Goal: Transaction & Acquisition: Subscribe to service/newsletter

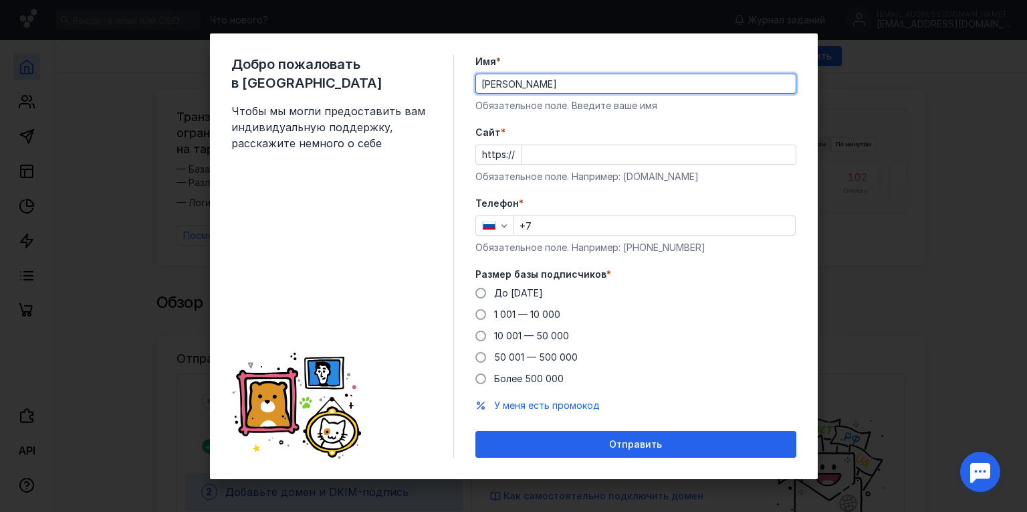
type input "[PERSON_NAME]"
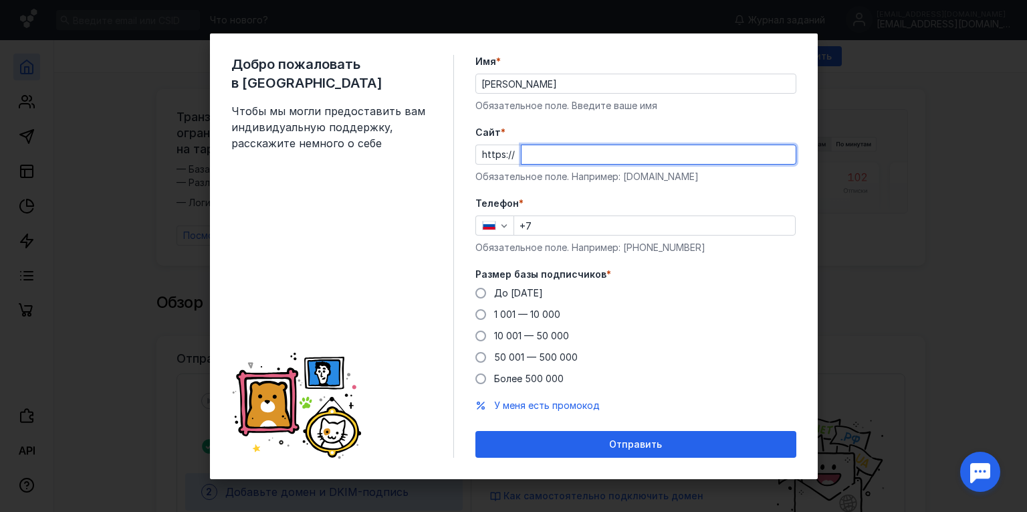
click at [602, 154] on input "Cайт *" at bounding box center [659, 154] width 274 height 19
type input "[DOMAIN_NAME]"
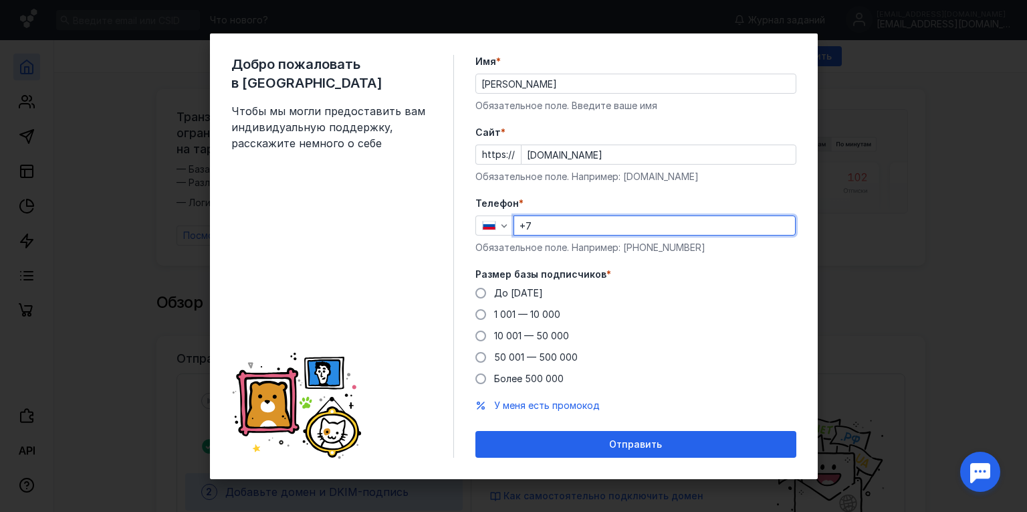
click at [595, 227] on input "+7" at bounding box center [654, 225] width 281 height 19
click at [757, 189] on form "Имя * [PERSON_NAME] поле. Введите ваше имя [PERSON_NAME] * https:// [DOMAIN_NAM…" at bounding box center [635, 256] width 321 height 403
click at [478, 314] on span at bounding box center [480, 314] width 11 height 11
click at [0, 0] on input "1 001 — 10 000" at bounding box center [0, 0] width 0 height 0
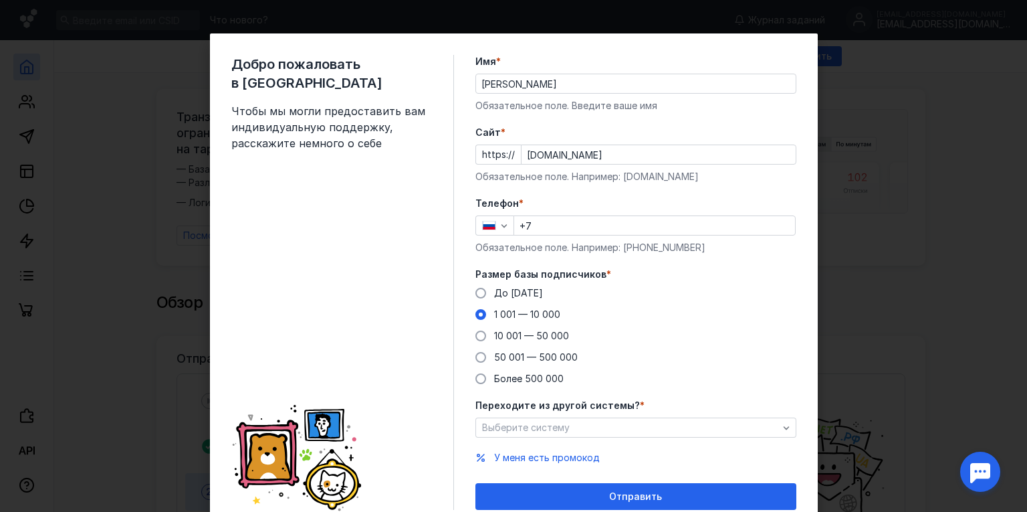
click at [574, 226] on input "+7" at bounding box center [654, 225] width 281 height 19
type input "[PHONE_NUMBER]"
click at [757, 311] on div "До [DATE] 1 001 — 10 000 10 001 — 50 000 50 001 — 500 000 Более 500 000" at bounding box center [635, 335] width 321 height 99
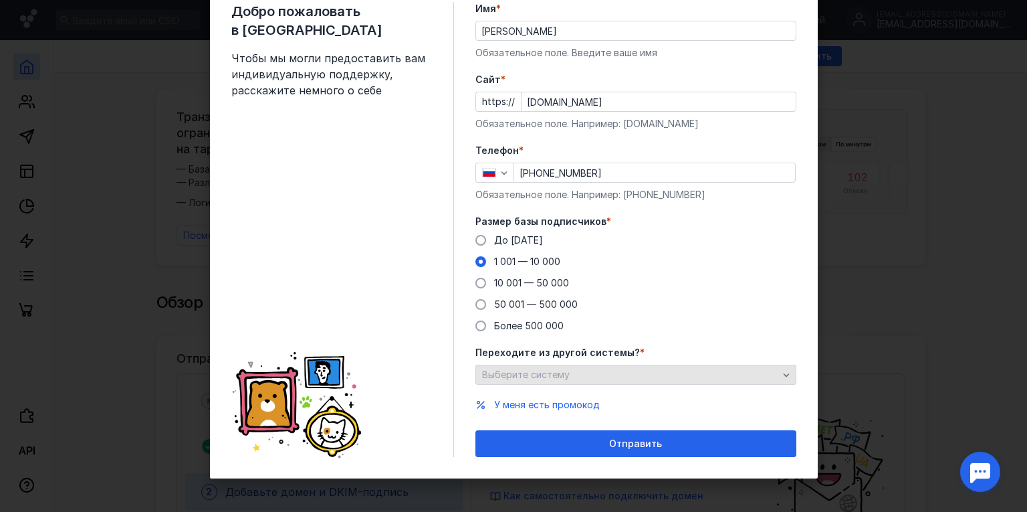
click at [786, 372] on icon "button" at bounding box center [786, 374] width 11 height 11
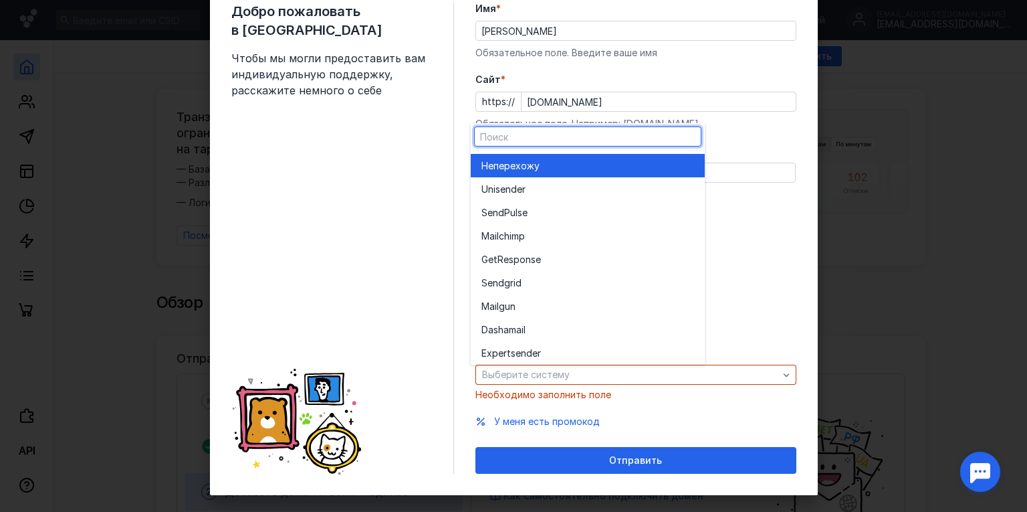
click at [778, 276] on div "До [DATE] 1 001 — 10 000 10 001 — 50 000 50 001 — 500 000 Более 500 000" at bounding box center [635, 282] width 321 height 99
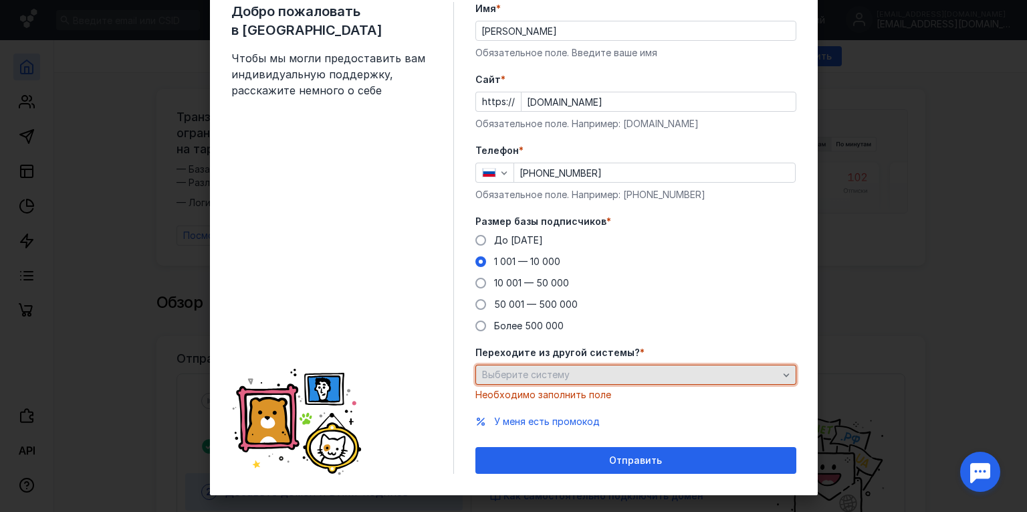
click at [596, 374] on div "Выберите систему" at bounding box center [630, 374] width 303 height 11
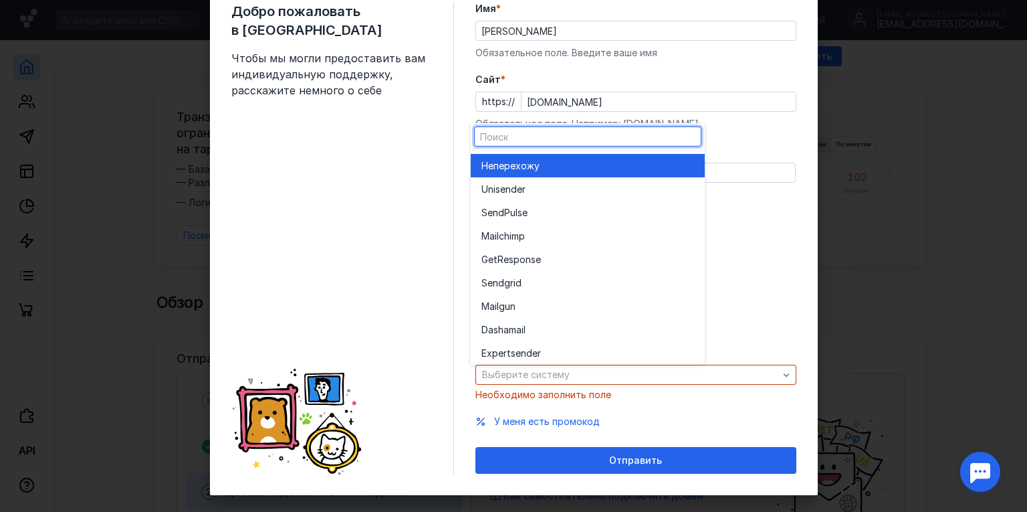
click at [534, 169] on span "перехожу" at bounding box center [516, 165] width 46 height 13
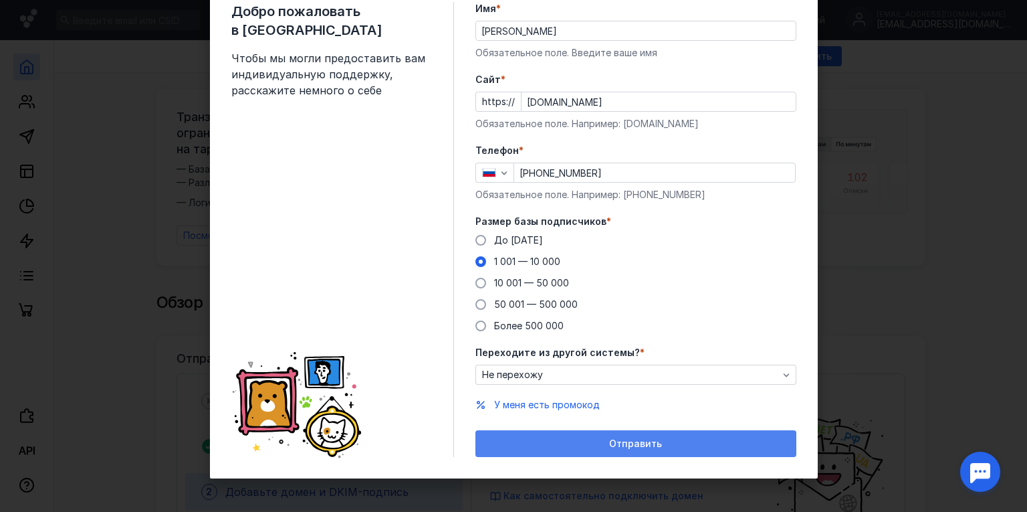
click at [642, 446] on span "Отправить" at bounding box center [635, 443] width 53 height 11
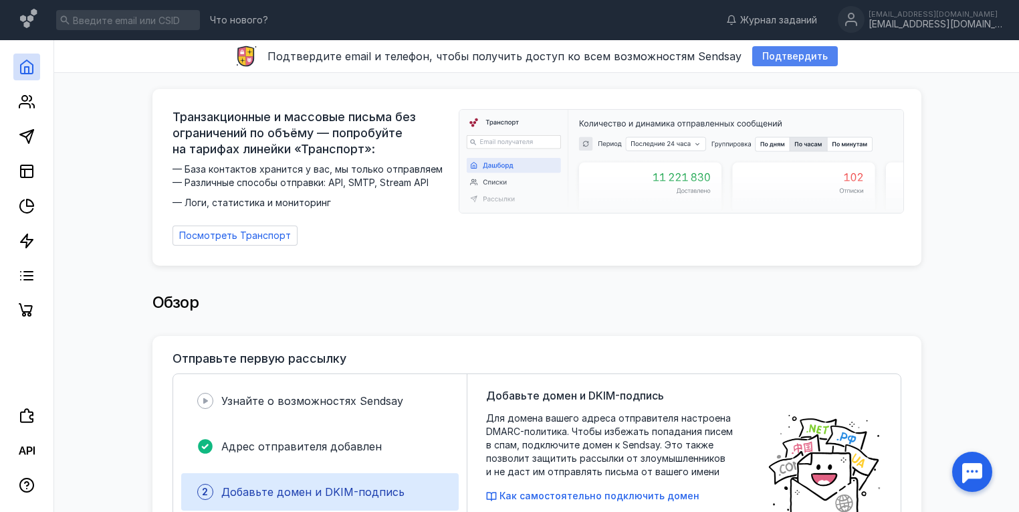
click at [786, 58] on span "Подтвердить" at bounding box center [795, 56] width 66 height 11
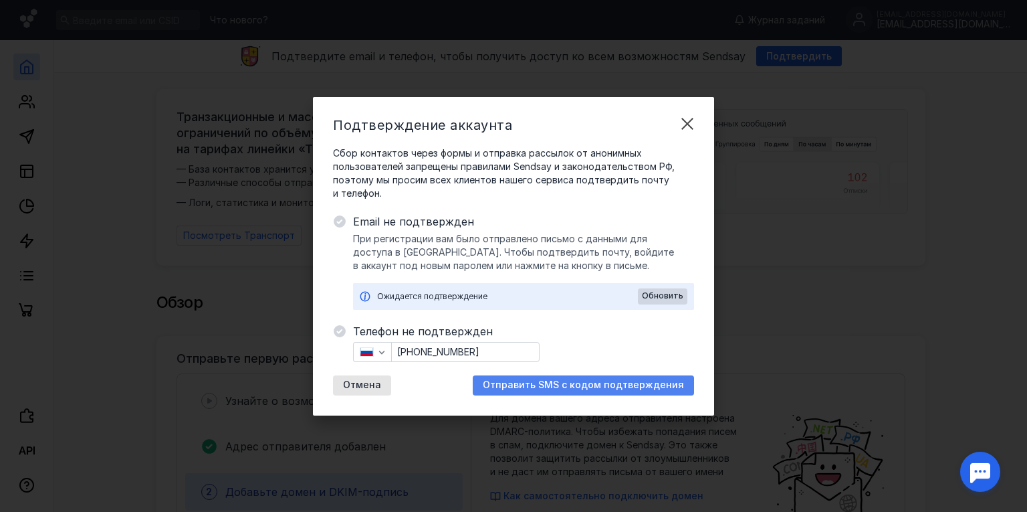
click at [625, 384] on span "Отправить SMS с кодом подтверждения" at bounding box center [583, 384] width 201 height 11
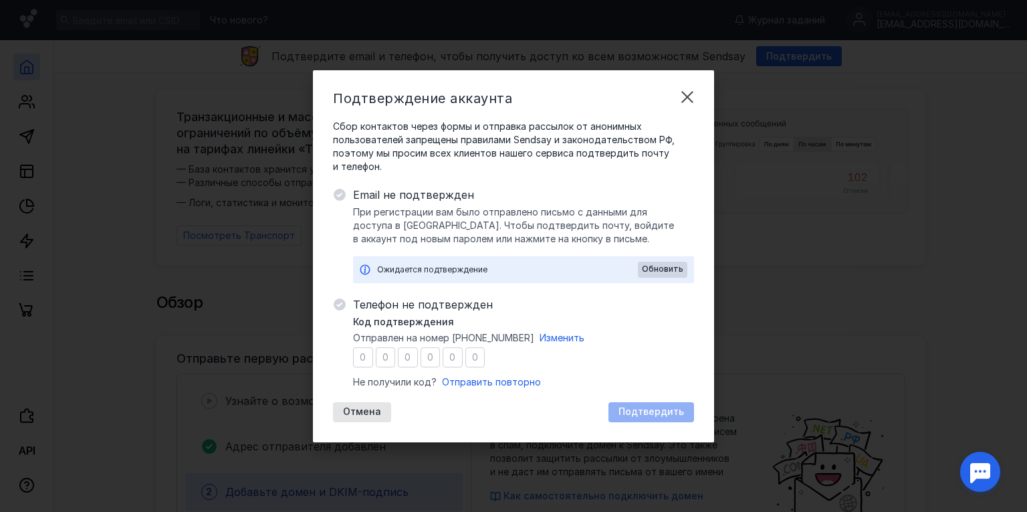
type input "9"
type input "0"
type input "2"
type input "9"
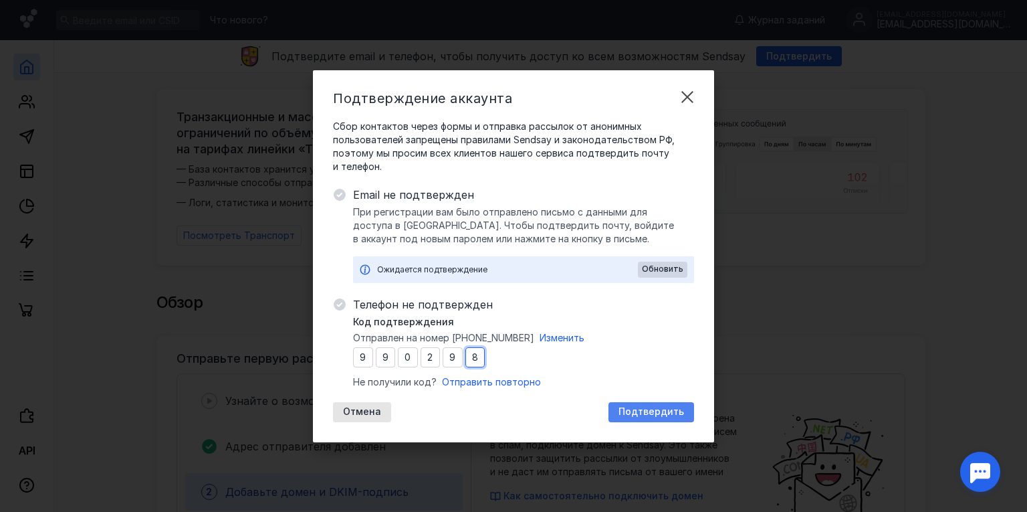
type input "8"
click at [655, 409] on span "Подтвердить" at bounding box center [652, 411] width 66 height 11
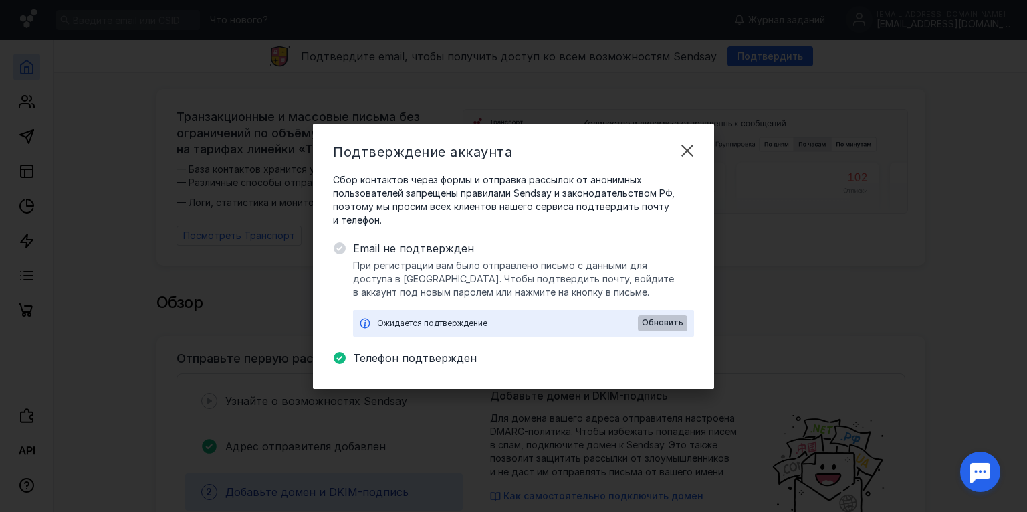
click at [666, 320] on span "Обновить" at bounding box center [662, 322] width 41 height 9
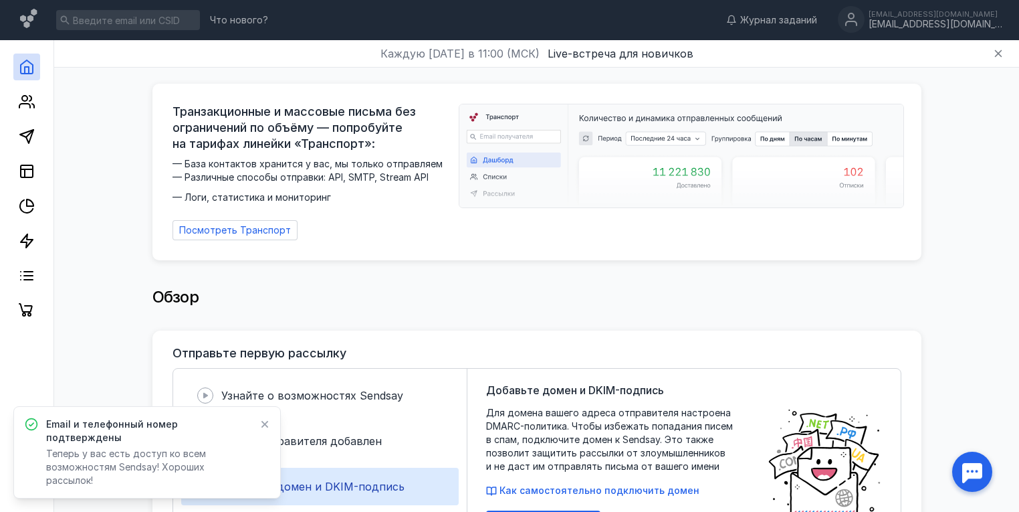
click at [626, 284] on div "Обзор" at bounding box center [536, 297] width 769 height 27
click at [261, 429] on icon at bounding box center [264, 424] width 9 height 11
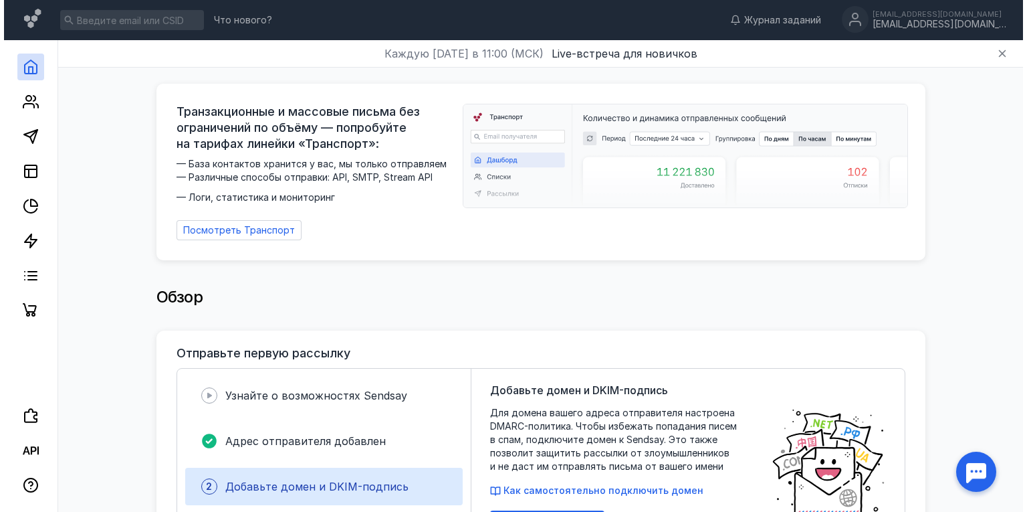
scroll to position [160, 0]
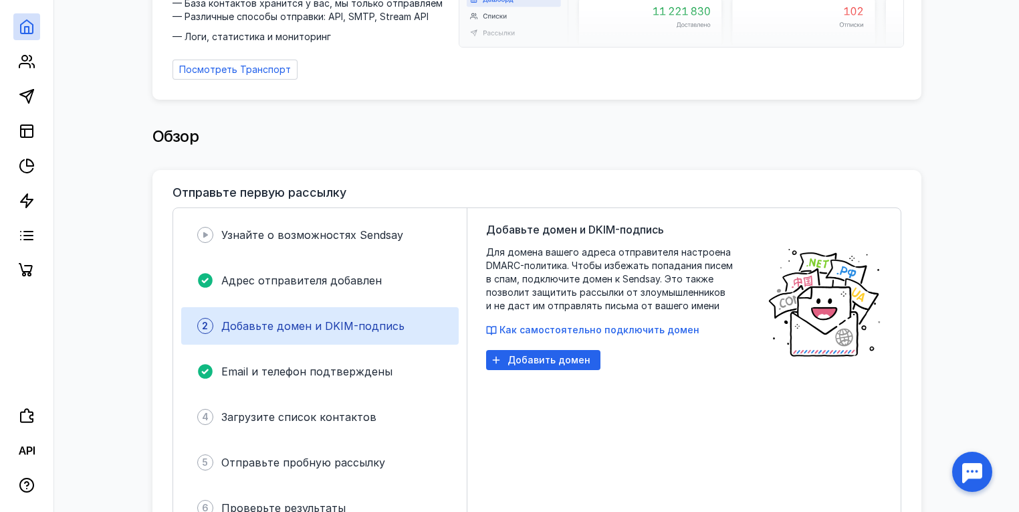
click at [340, 319] on span "Добавьте домен и DKIM-подпись" at bounding box center [312, 325] width 183 height 13
click at [533, 354] on span "Добавить домен" at bounding box center [549, 359] width 83 height 11
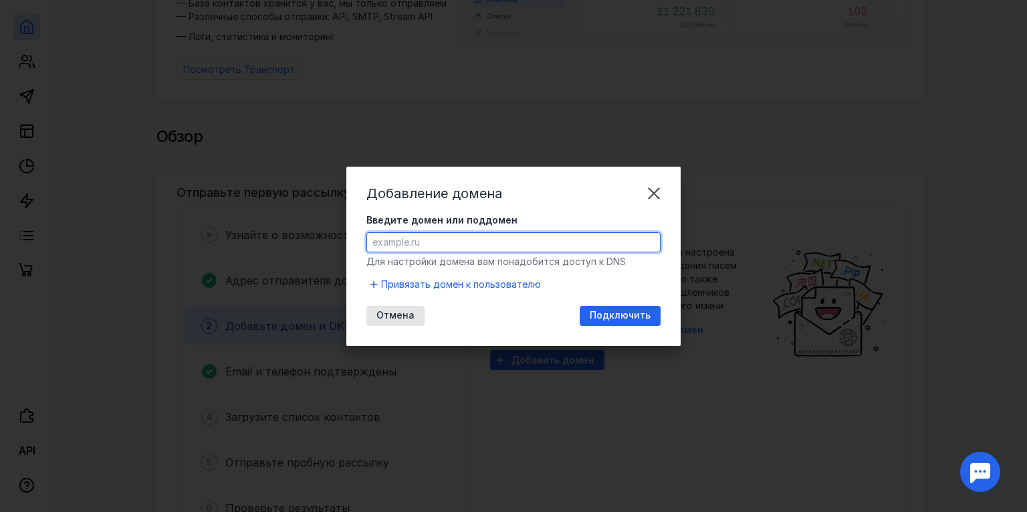
click at [433, 239] on input "Введите домен или поддомен" at bounding box center [513, 242] width 293 height 19
click at [444, 241] on input "Введите домен или поддомен" at bounding box center [513, 242] width 293 height 19
paste input "castle-hall.r"
click at [551, 187] on div "Добавление домена" at bounding box center [513, 193] width 294 height 13
click at [498, 241] on input "castle-hall.r" at bounding box center [513, 242] width 293 height 19
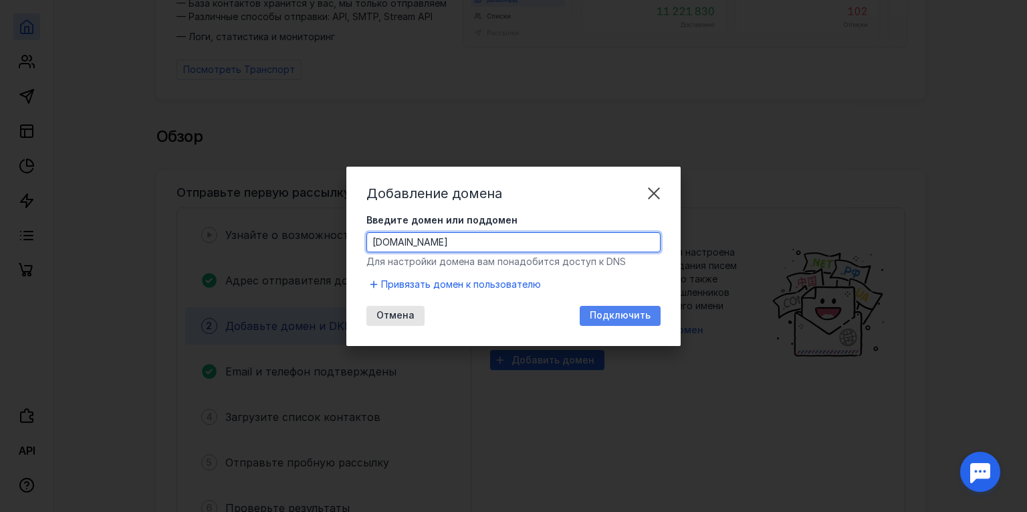
type input "[DOMAIN_NAME]"
click at [615, 316] on span "Подключить" at bounding box center [620, 315] width 61 height 11
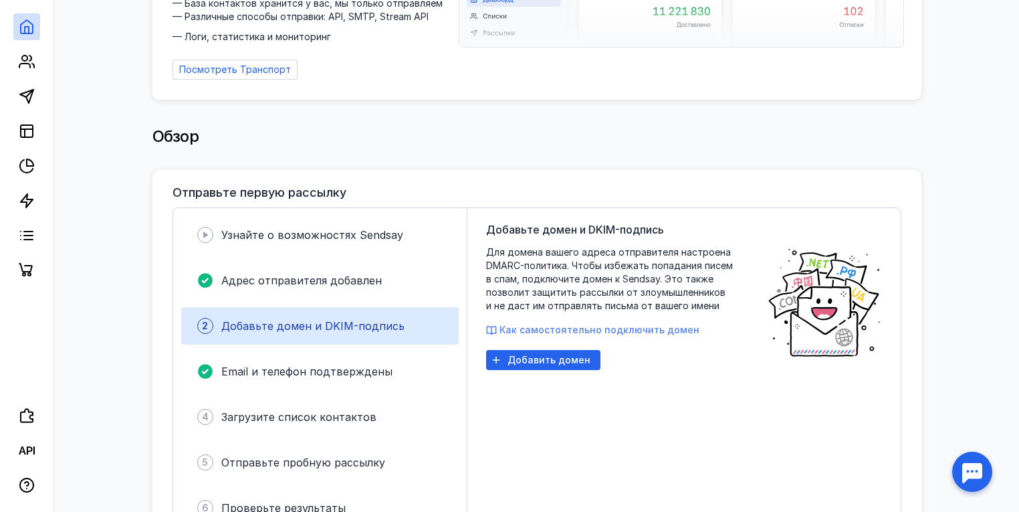
click at [598, 324] on span "Как самостоятельно подключить домен" at bounding box center [600, 329] width 200 height 11
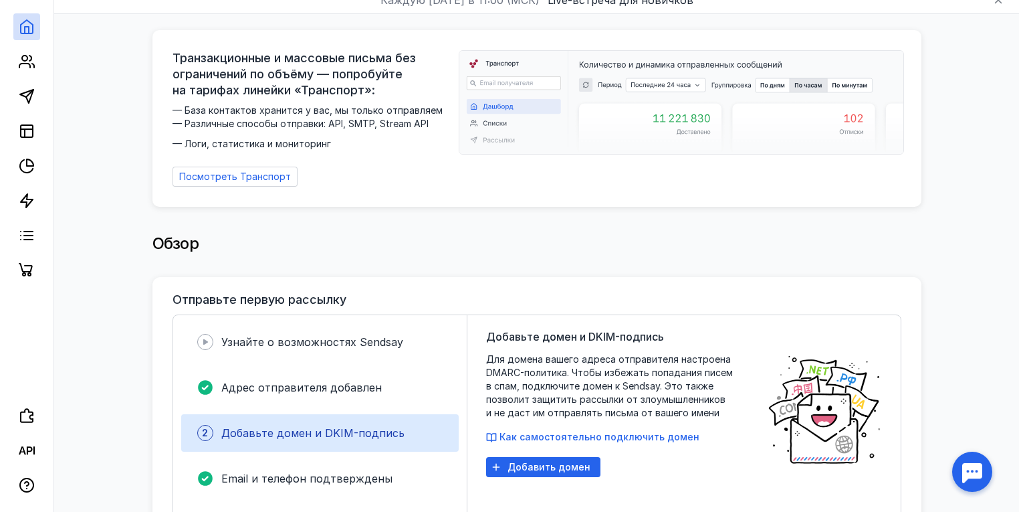
scroll to position [0, 0]
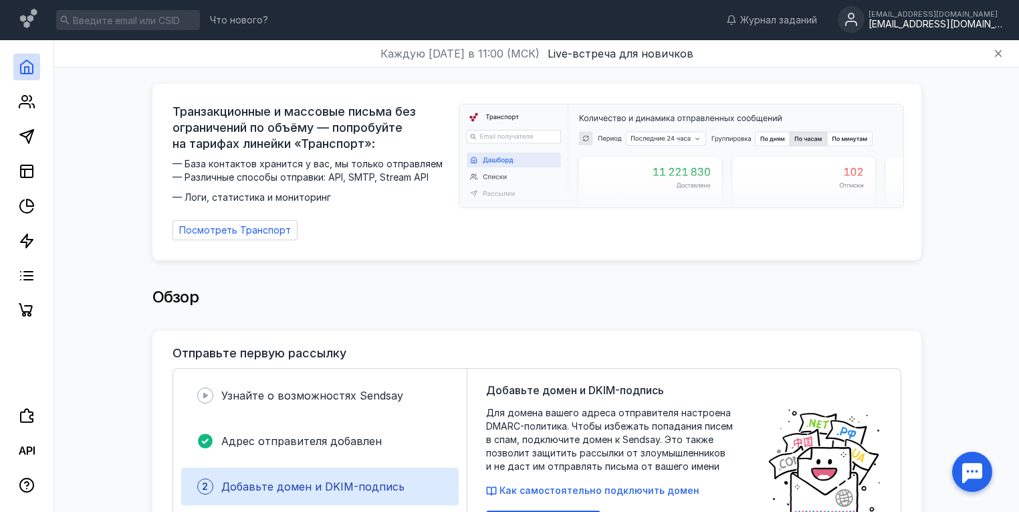
click at [941, 25] on div "[EMAIL_ADDRESS][DOMAIN_NAME]" at bounding box center [936, 24] width 134 height 11
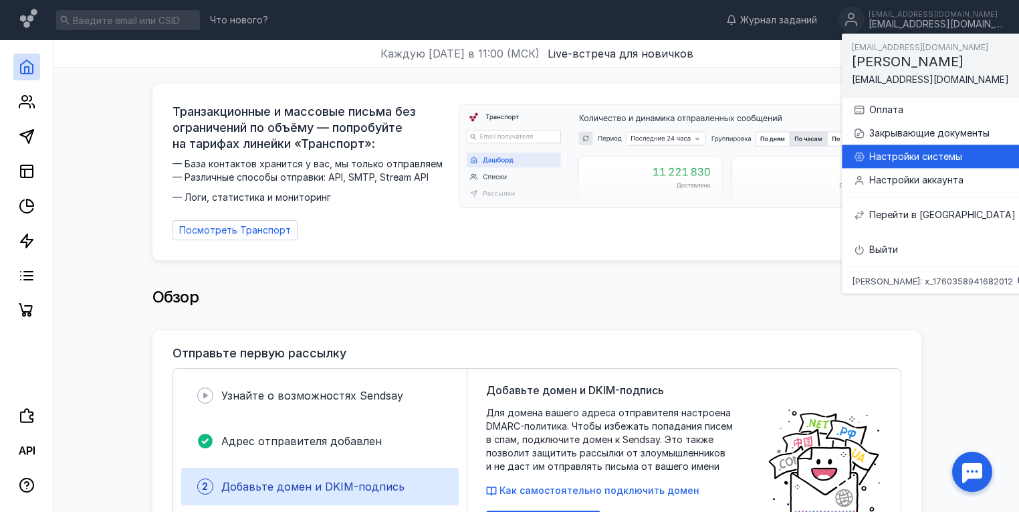
click at [928, 155] on div "Настройки системы" at bounding box center [947, 156] width 157 height 13
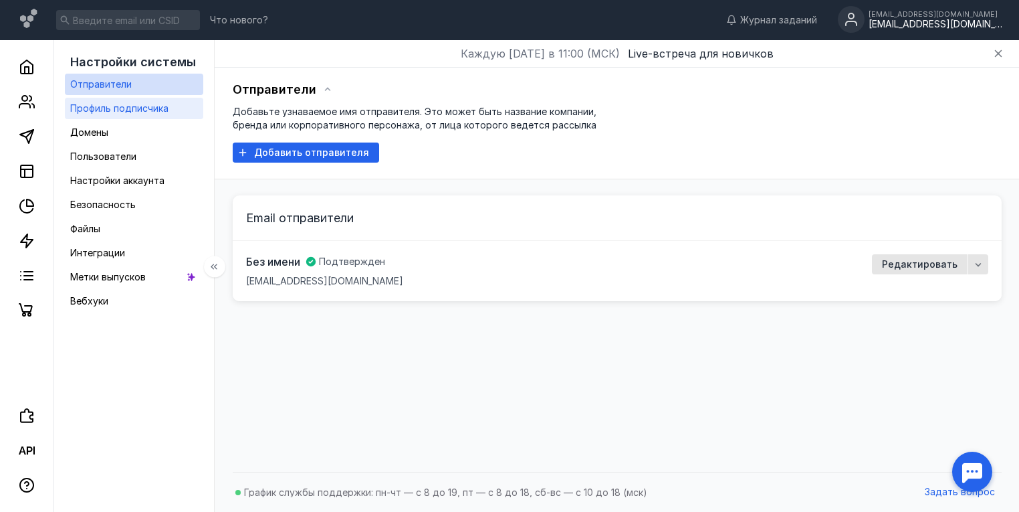
click at [120, 112] on span "Профиль подписчика" at bounding box center [119, 107] width 98 height 11
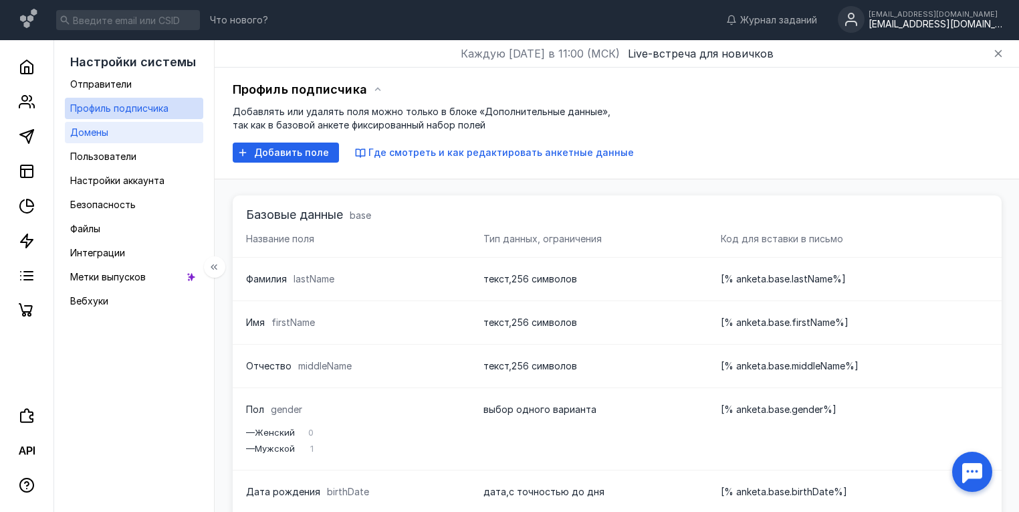
click at [94, 134] on span "Домены" at bounding box center [89, 131] width 38 height 11
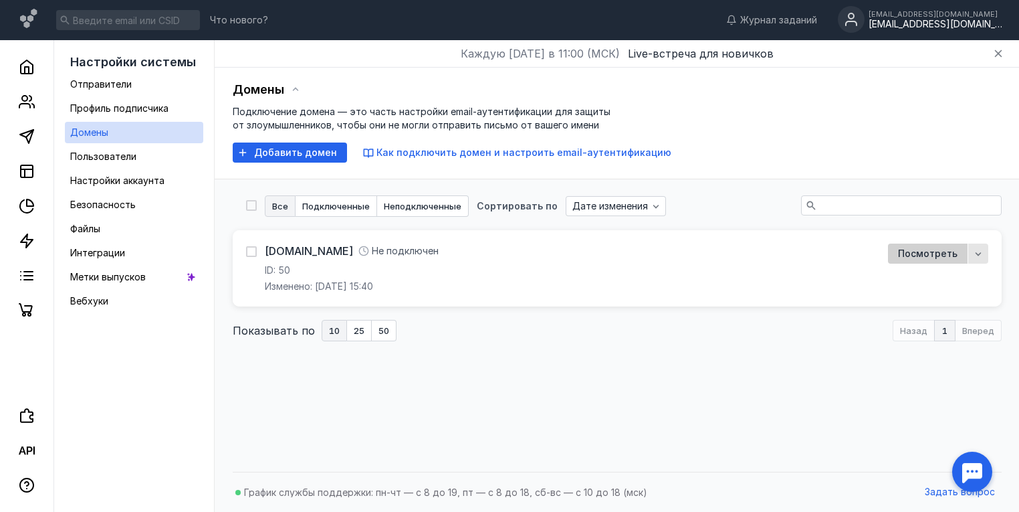
click at [939, 254] on span "Посмотреть" at bounding box center [928, 253] width 60 height 11
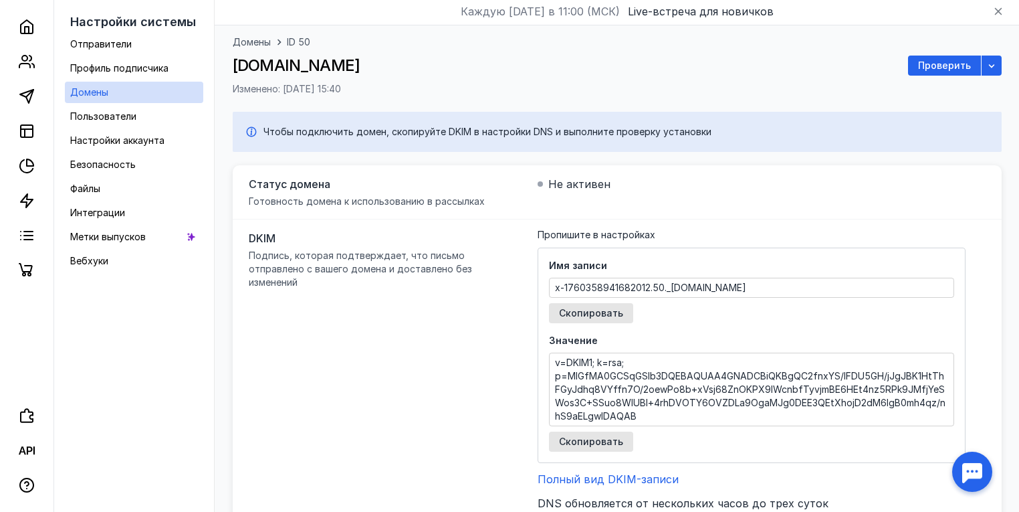
scroll to position [107, 0]
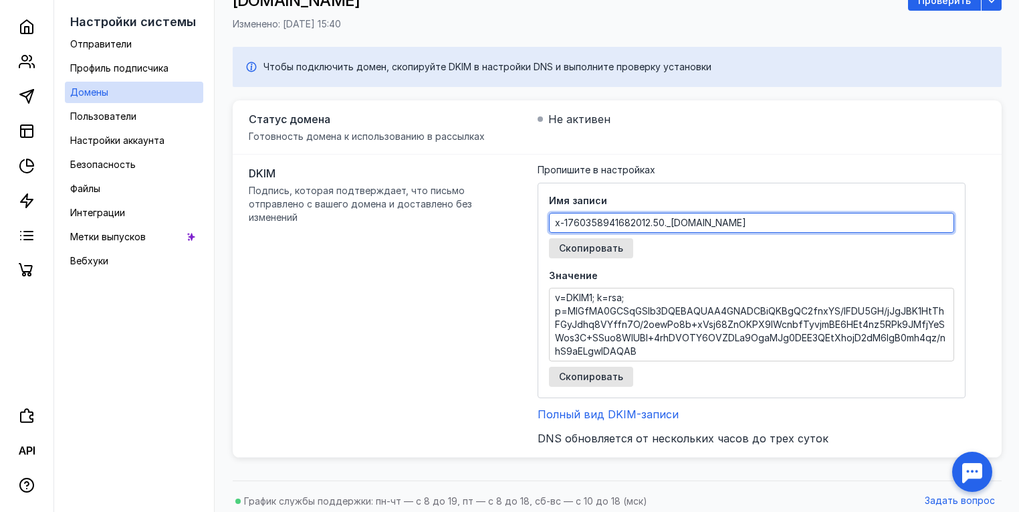
drag, startPoint x: 717, startPoint y: 224, endPoint x: 541, endPoint y: 224, distance: 175.9
click at [542, 223] on div "Имя записи x-1760358941682012.50._[DOMAIN_NAME] Скопировать Значение v=DKIM1; k…" at bounding box center [752, 290] width 428 height 215
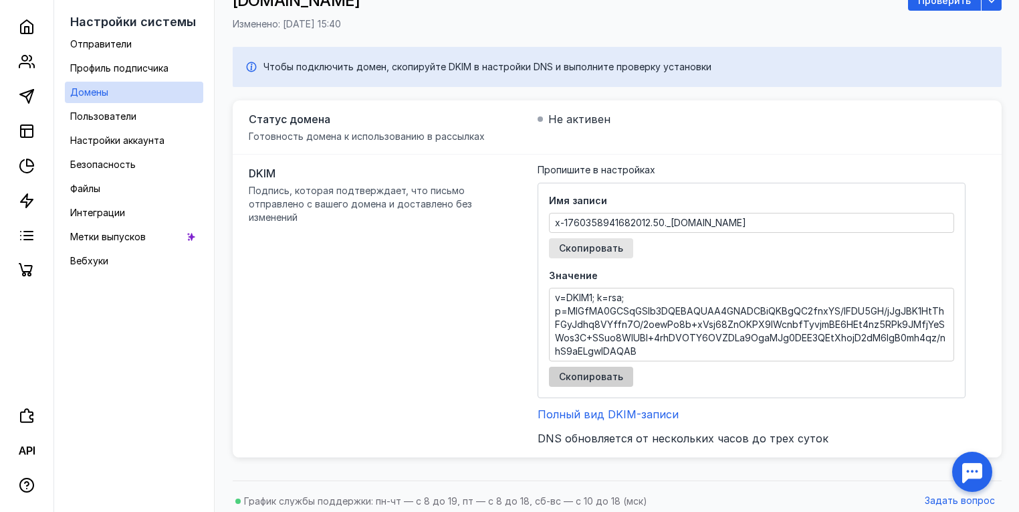
click at [580, 373] on span "Скопировать" at bounding box center [591, 376] width 64 height 11
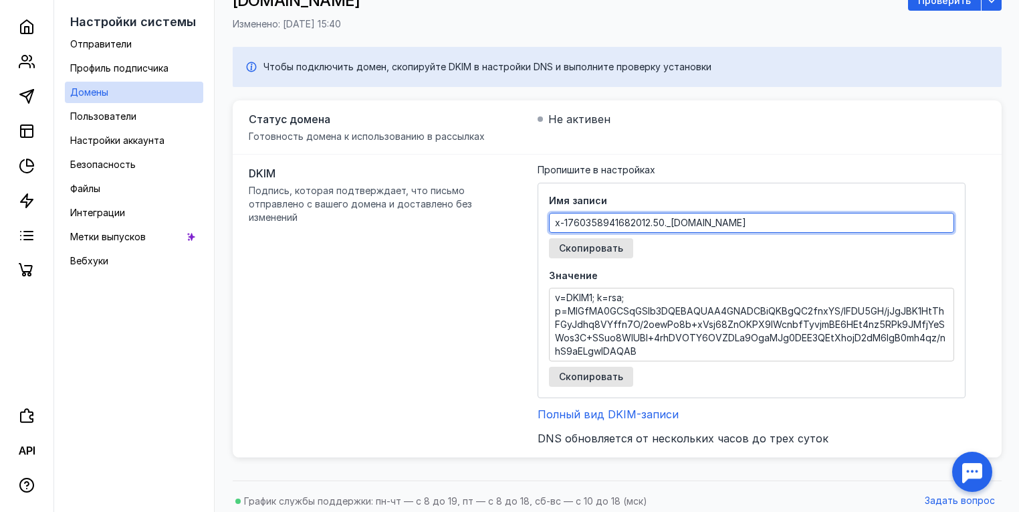
drag, startPoint x: 717, startPoint y: 223, endPoint x: 544, endPoint y: 225, distance: 172.5
click at [538, 221] on div "Имя записи x-1760358941682012.50._[DOMAIN_NAME] Скопировать Значение v=DKIM1; k…" at bounding box center [752, 290] width 428 height 215
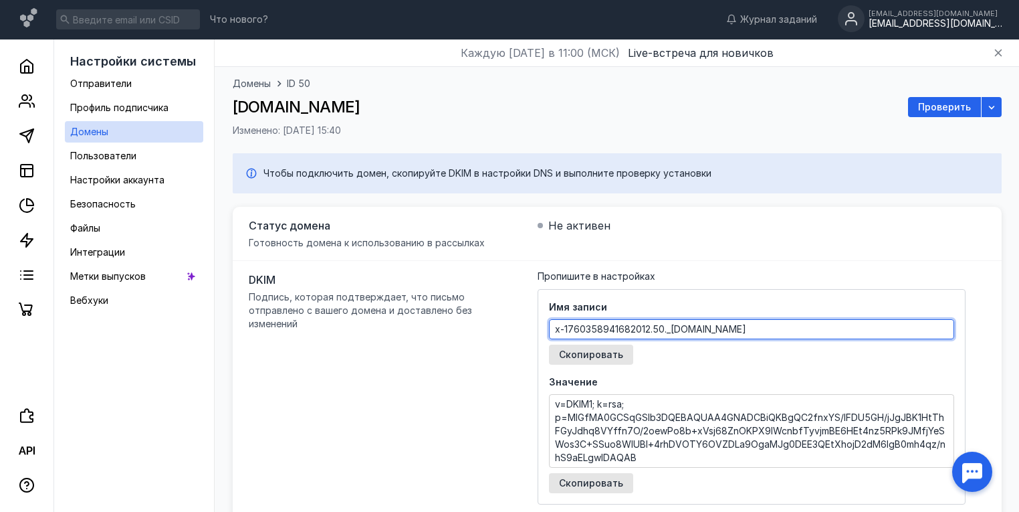
scroll to position [0, 0]
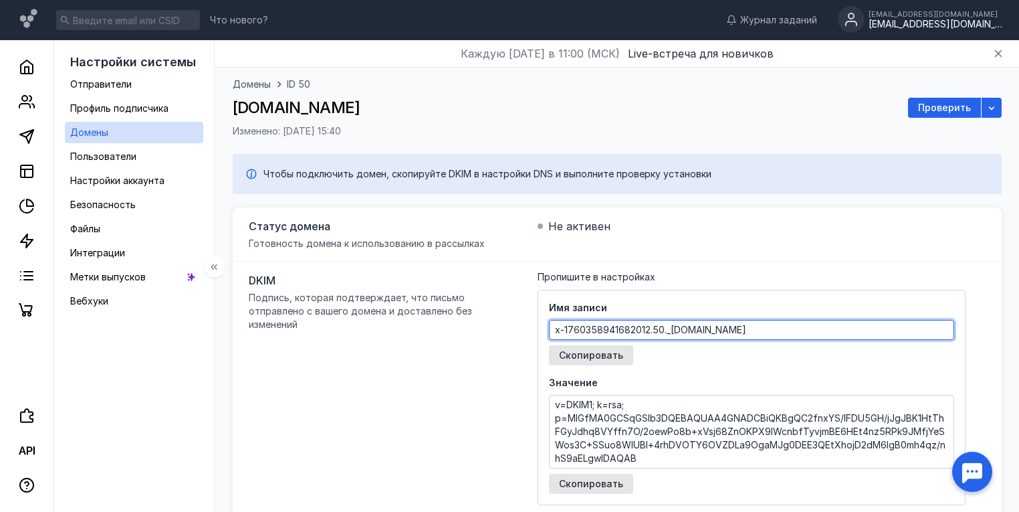
click at [92, 131] on span "Домены" at bounding box center [89, 131] width 38 height 11
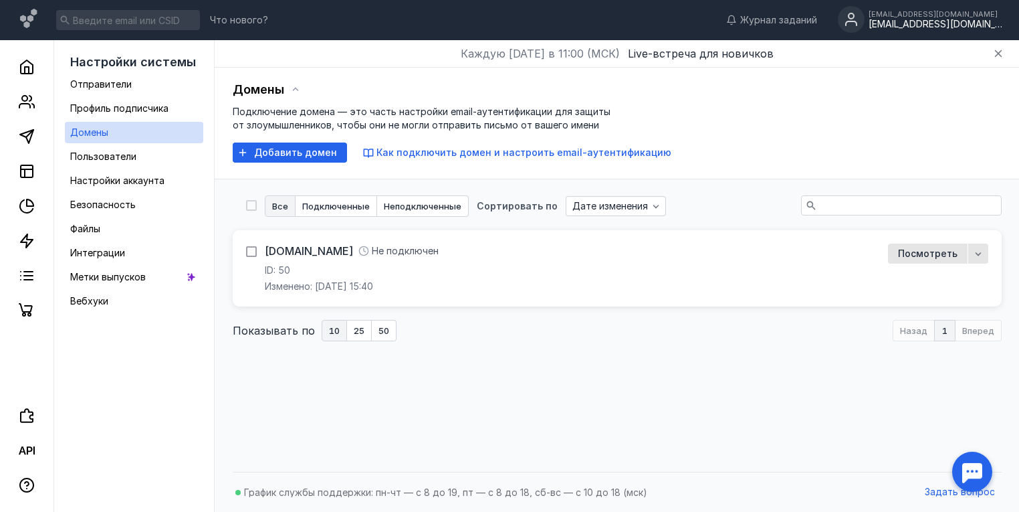
click at [249, 250] on icon at bounding box center [251, 251] width 9 height 9
click at [249, 250] on input "checkbox" at bounding box center [250, 249] width 9 height 9
click at [249, 250] on icon at bounding box center [251, 251] width 9 height 9
click at [249, 250] on input "checkbox" at bounding box center [250, 249] width 9 height 9
checkbox input "false"
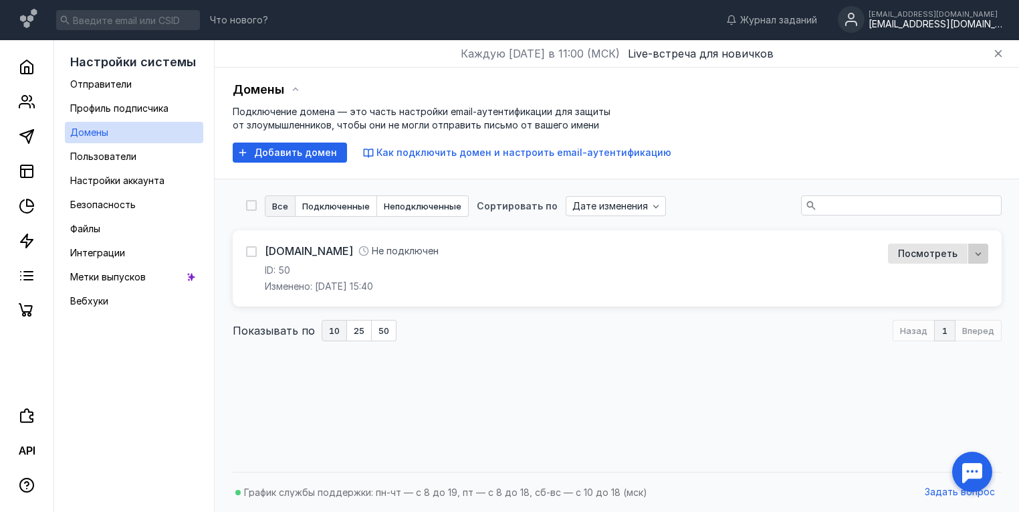
click at [980, 255] on icon "button" at bounding box center [978, 253] width 11 height 11
click at [802, 258] on div "[DOMAIN_NAME] Не подключен ID: 50 Изменено: [DATE] 15:40" at bounding box center [559, 267] width 626 height 49
click at [913, 255] on span "Посмотреть" at bounding box center [928, 253] width 60 height 11
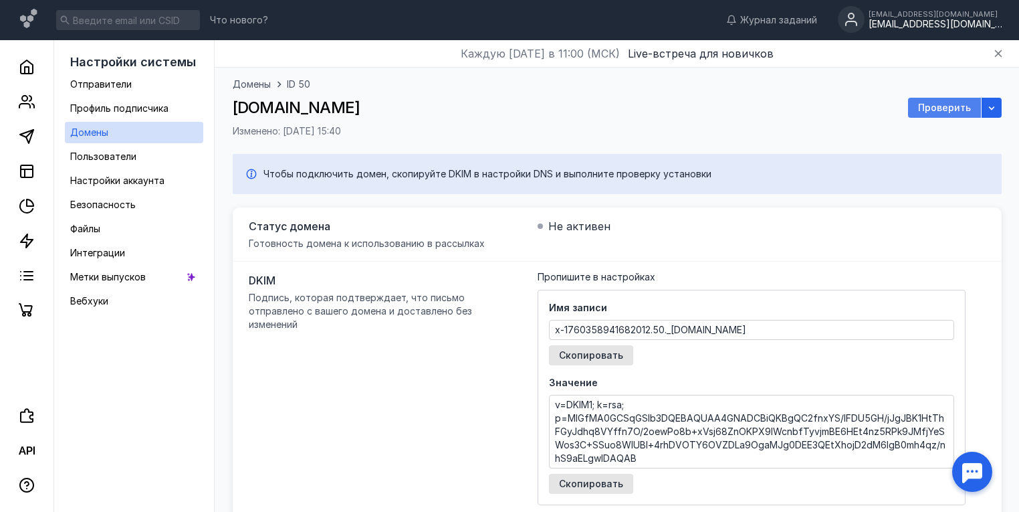
click at [952, 110] on span "Проверить" at bounding box center [944, 107] width 53 height 11
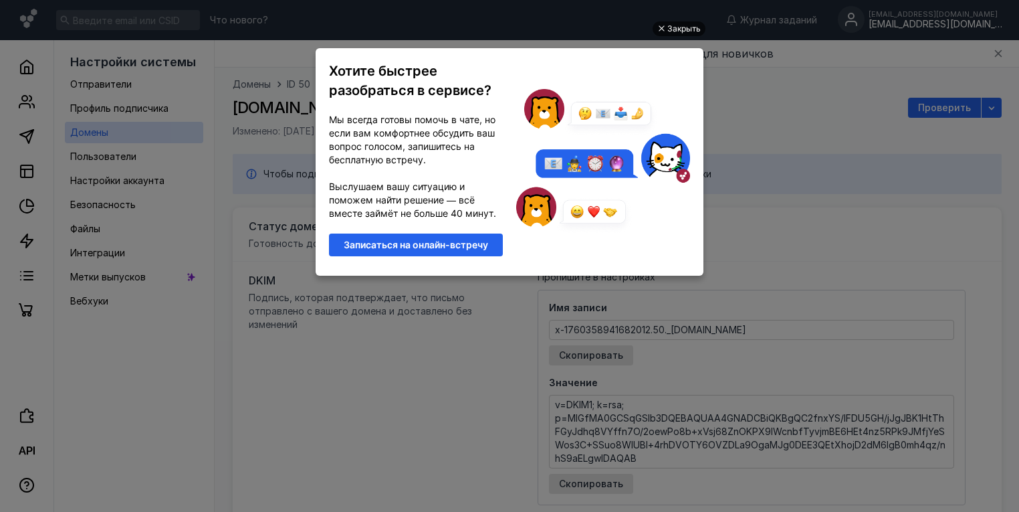
click at [685, 25] on div "Закрыть" at bounding box center [683, 28] width 33 height 15
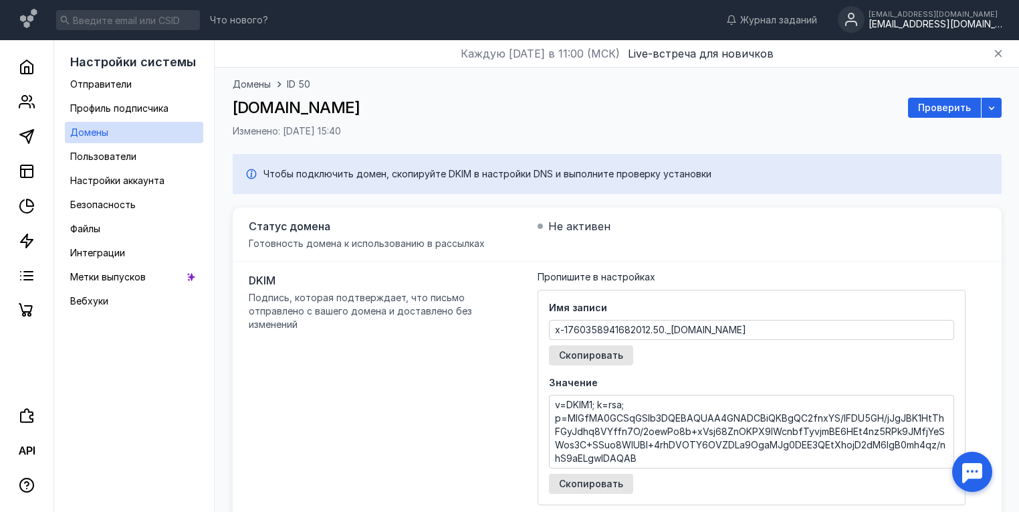
click at [935, 104] on span "Проверить" at bounding box center [944, 107] width 53 height 11
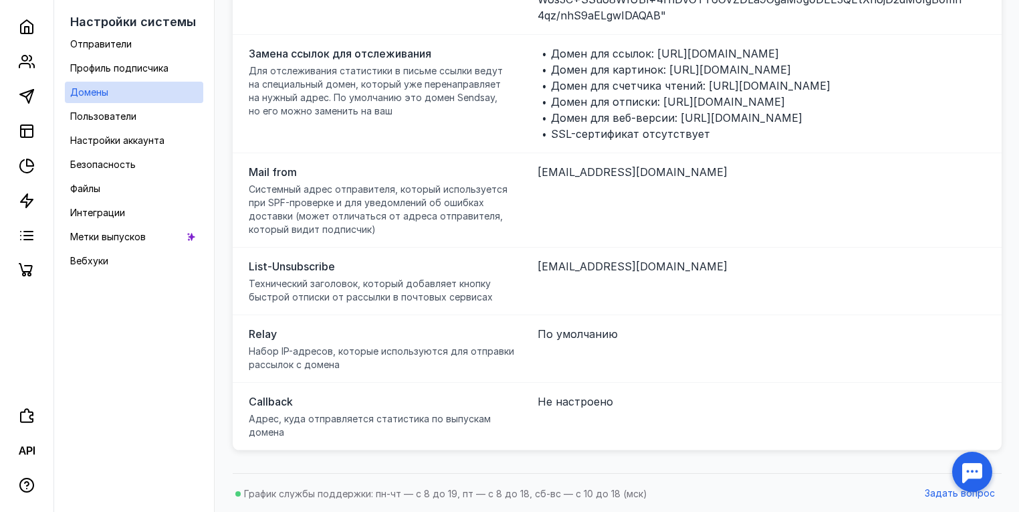
scroll to position [129, 0]
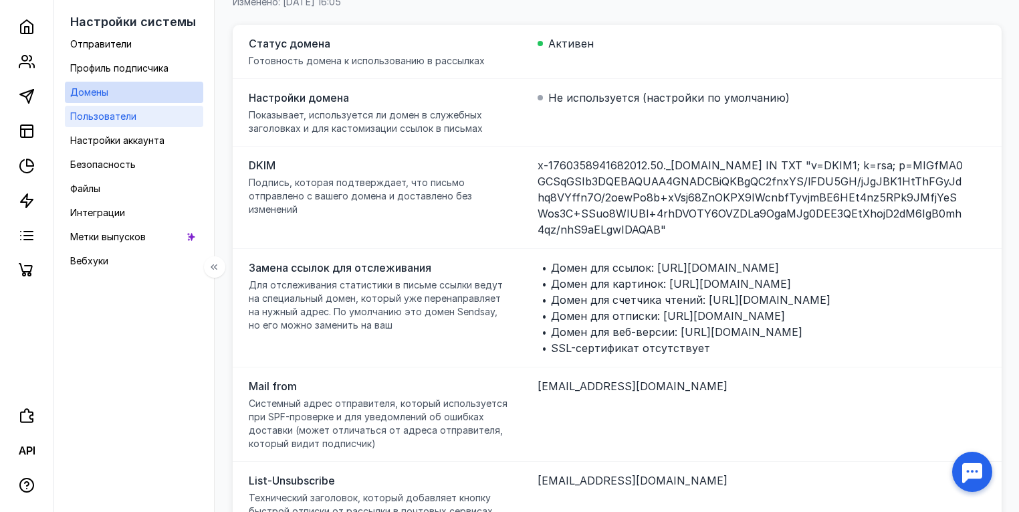
click at [98, 115] on span "Пользователи" at bounding box center [103, 115] width 66 height 11
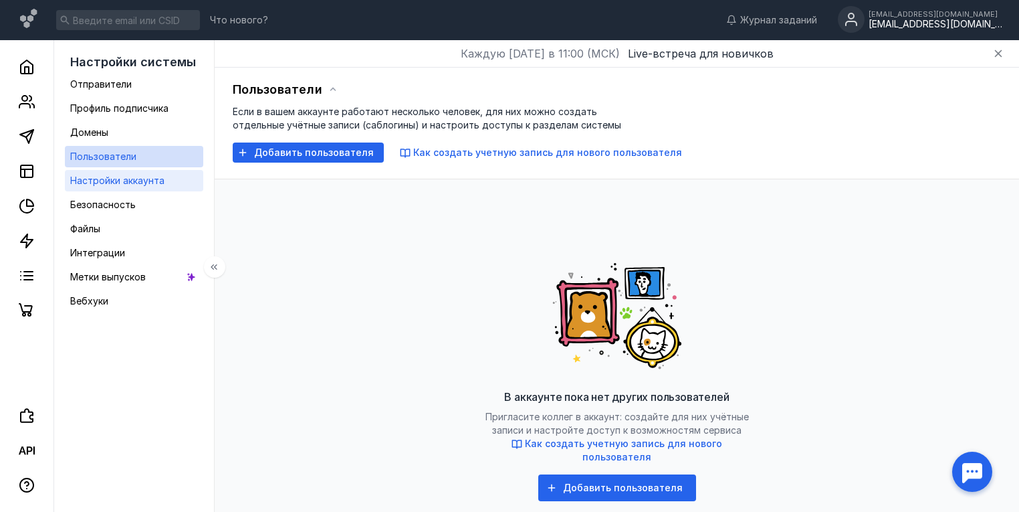
click at [114, 176] on span "Настройки аккаунта" at bounding box center [117, 180] width 94 height 11
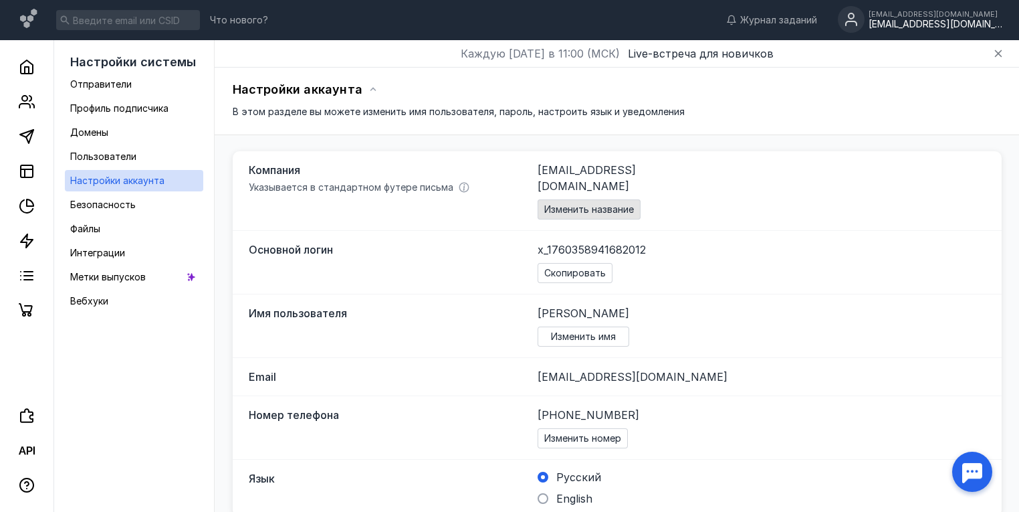
click at [599, 204] on span "Изменить название" at bounding box center [589, 209] width 90 height 11
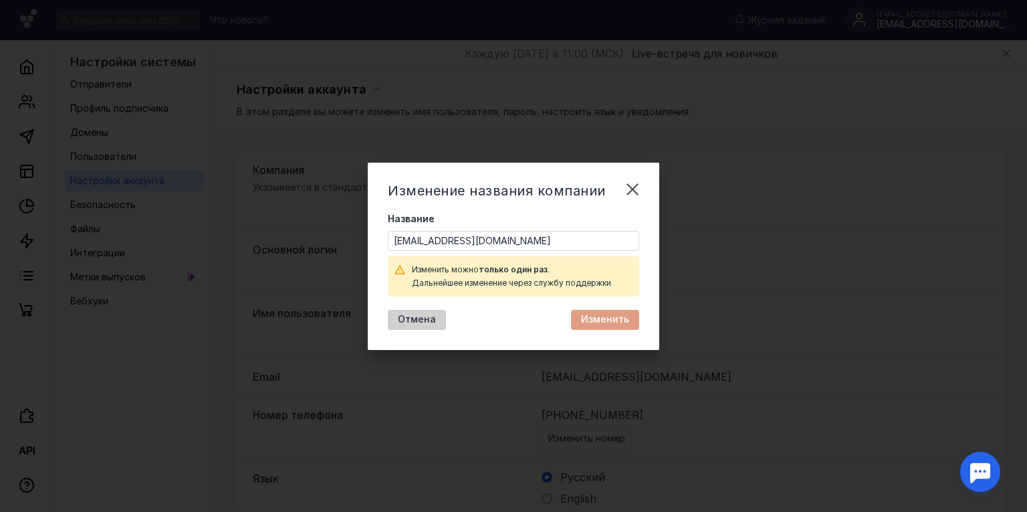
click at [423, 318] on span "Отмена" at bounding box center [417, 319] width 38 height 11
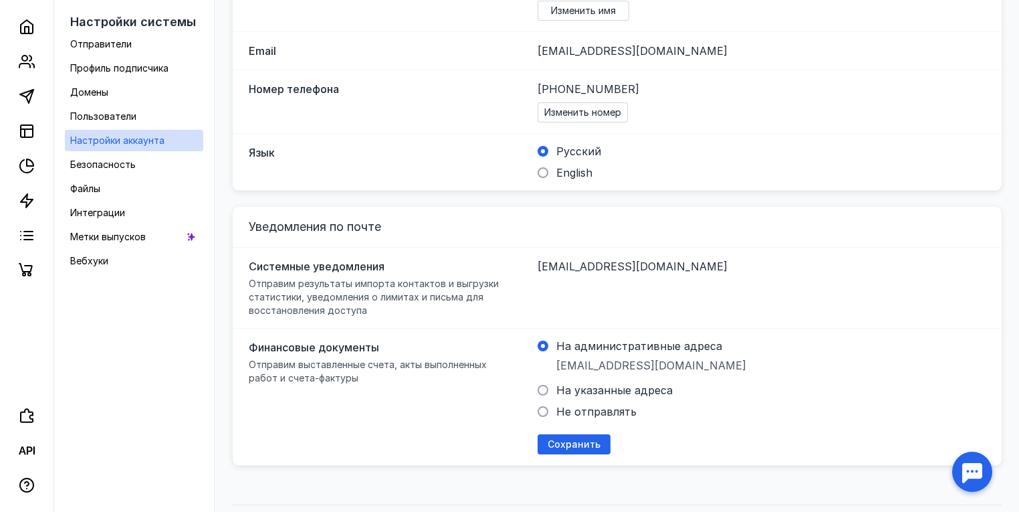
scroll to position [341, 0]
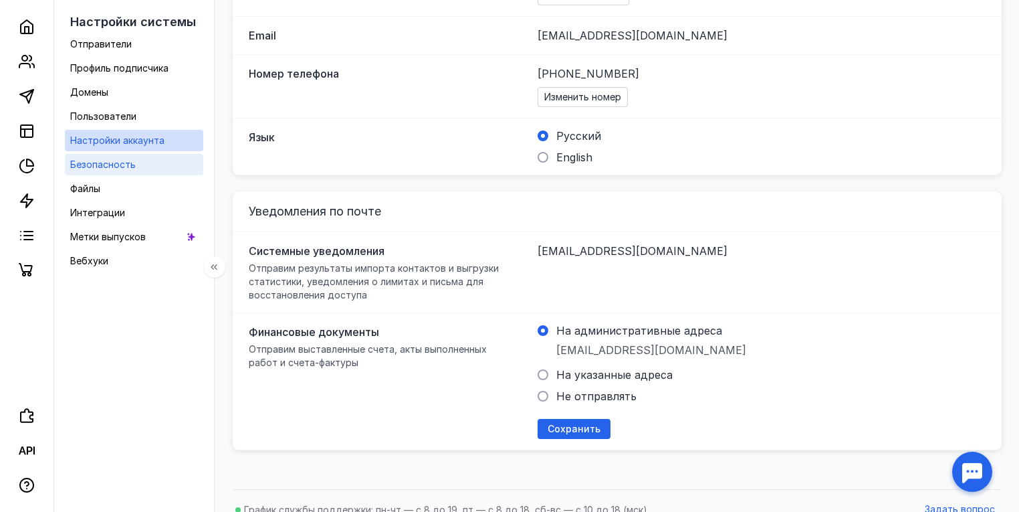
click at [118, 163] on span "Безопасность" at bounding box center [103, 163] width 66 height 11
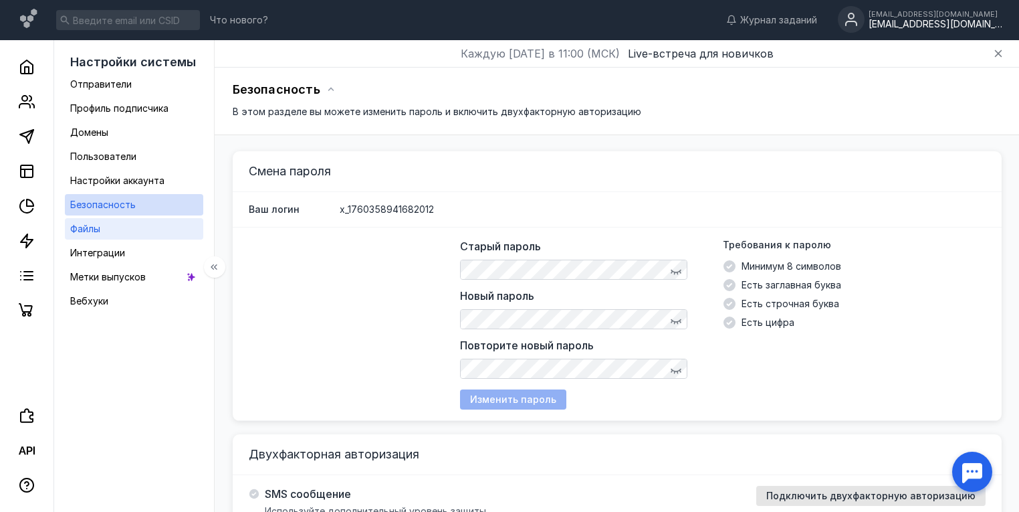
click at [92, 228] on span "Файлы" at bounding box center [85, 228] width 30 height 11
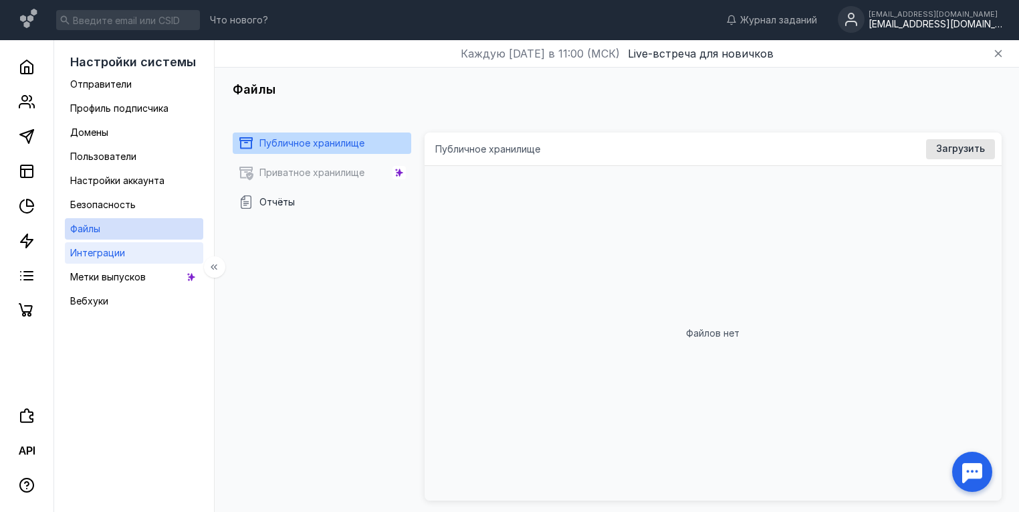
click at [96, 254] on span "Интеграции" at bounding box center [97, 252] width 55 height 11
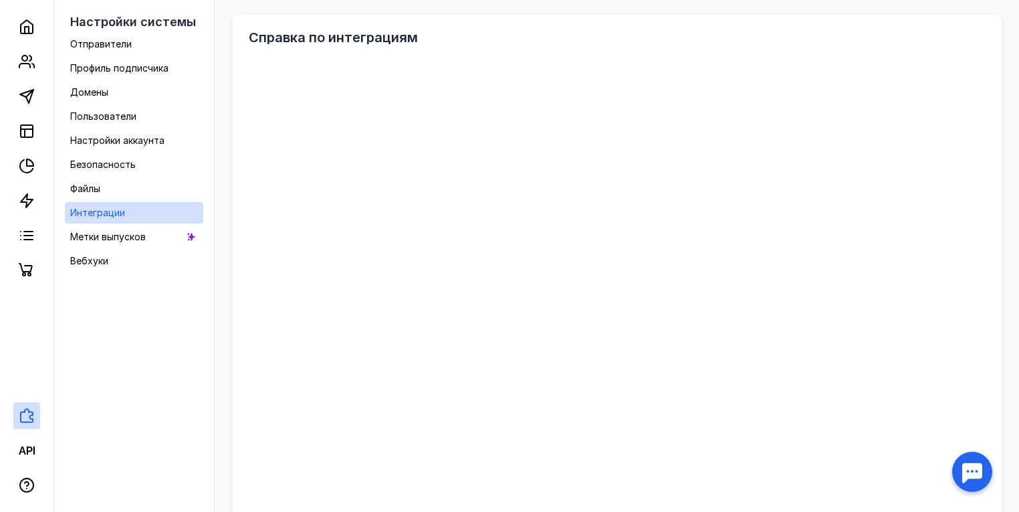
scroll to position [632, 0]
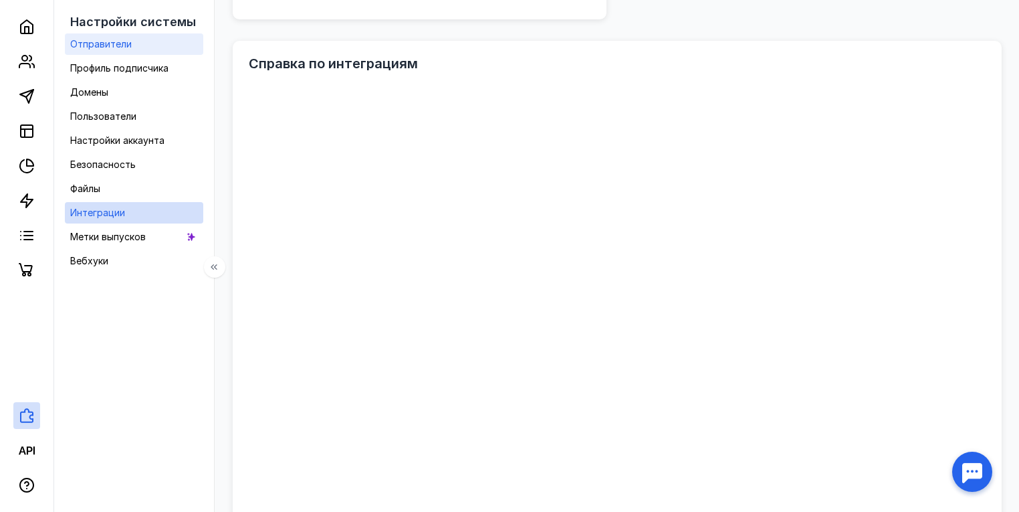
click at [101, 42] on span "Отправители" at bounding box center [101, 43] width 62 height 11
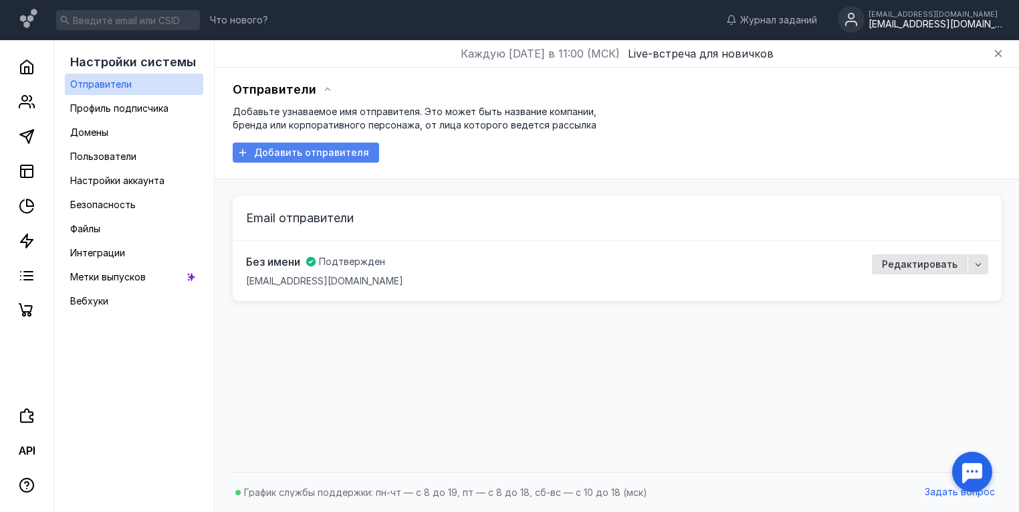
click at [316, 153] on span "Добавить отправителя" at bounding box center [311, 152] width 115 height 11
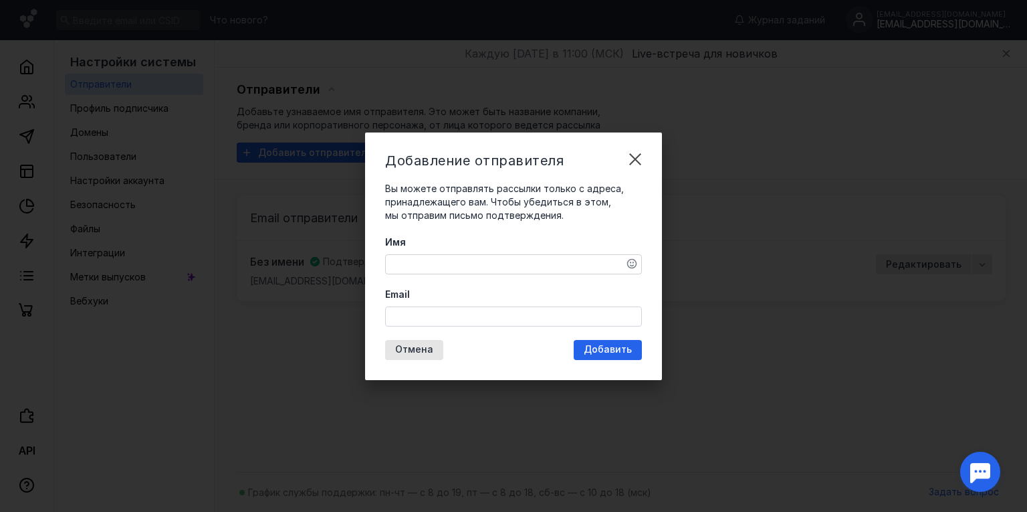
click at [536, 263] on textarea "Имя" at bounding box center [513, 264] width 255 height 19
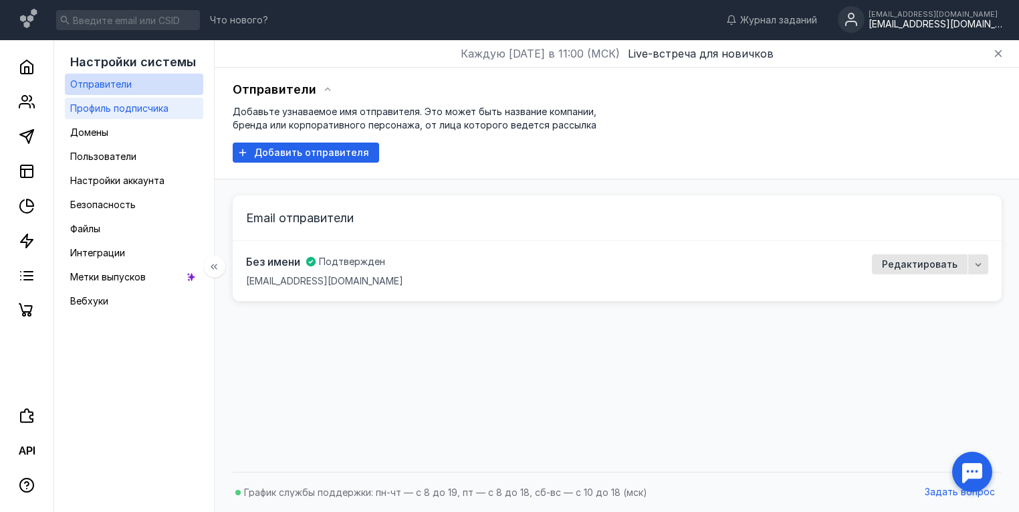
click at [123, 106] on span "Профиль подписчика" at bounding box center [119, 107] width 98 height 11
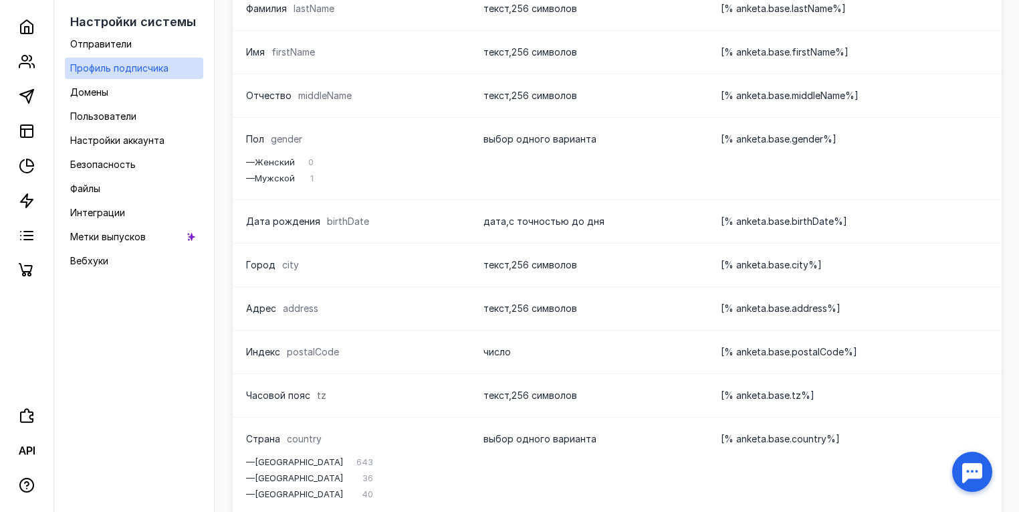
scroll to position [160, 0]
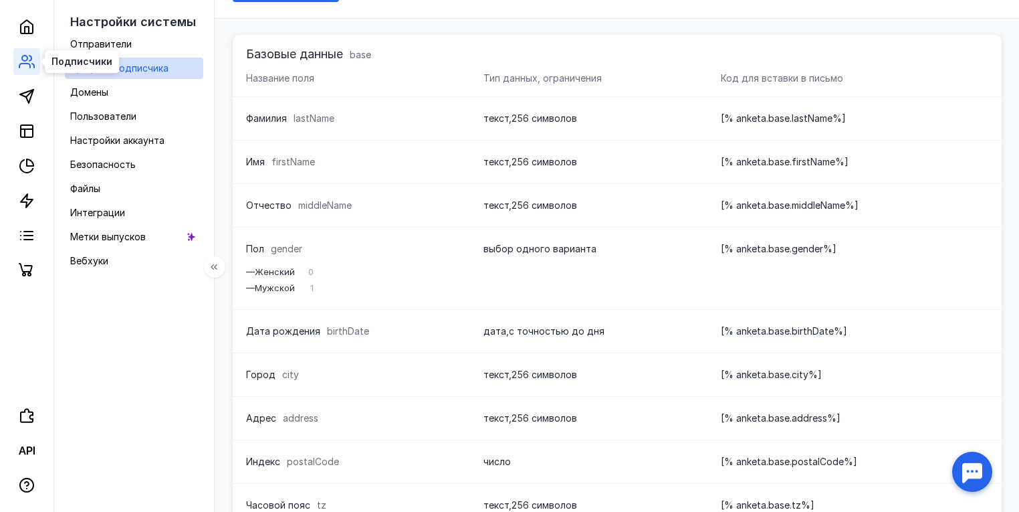
click at [27, 58] on circle at bounding box center [24, 58] width 5 height 5
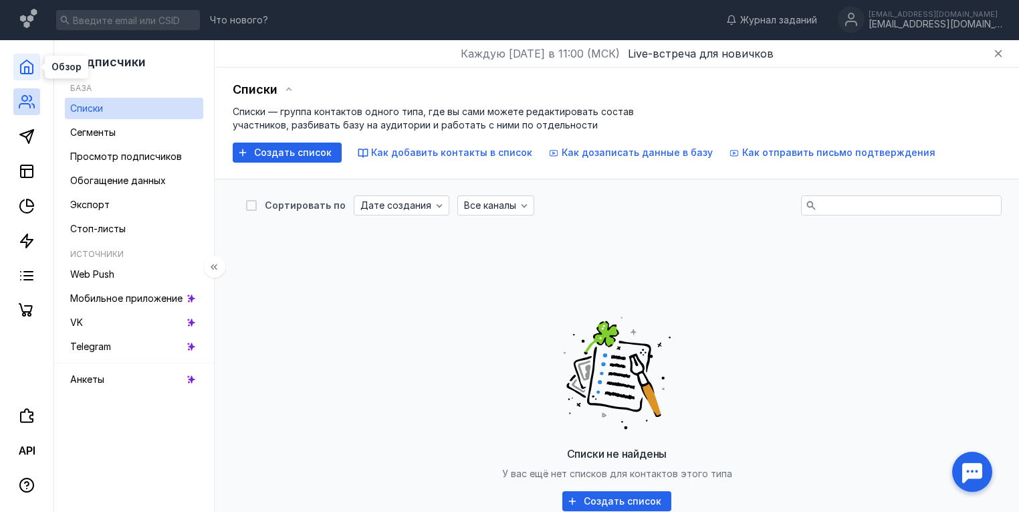
click at [27, 68] on icon at bounding box center [27, 67] width 16 height 16
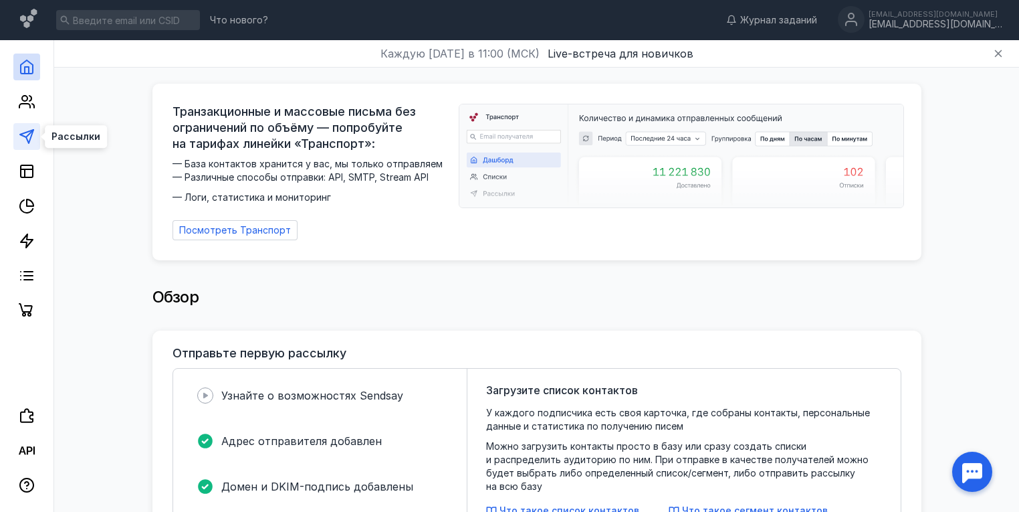
click at [30, 133] on line at bounding box center [29, 133] width 7 height 7
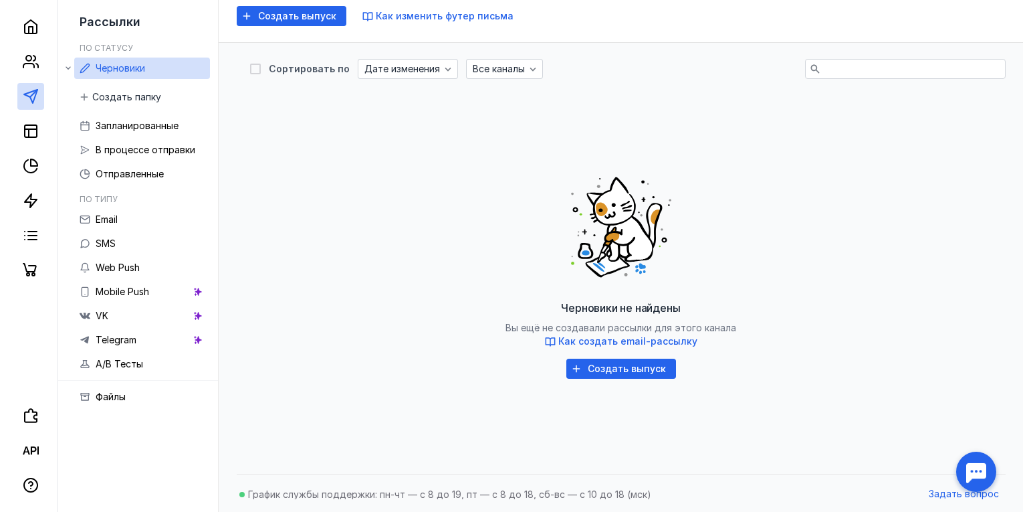
scroll to position [138, 0]
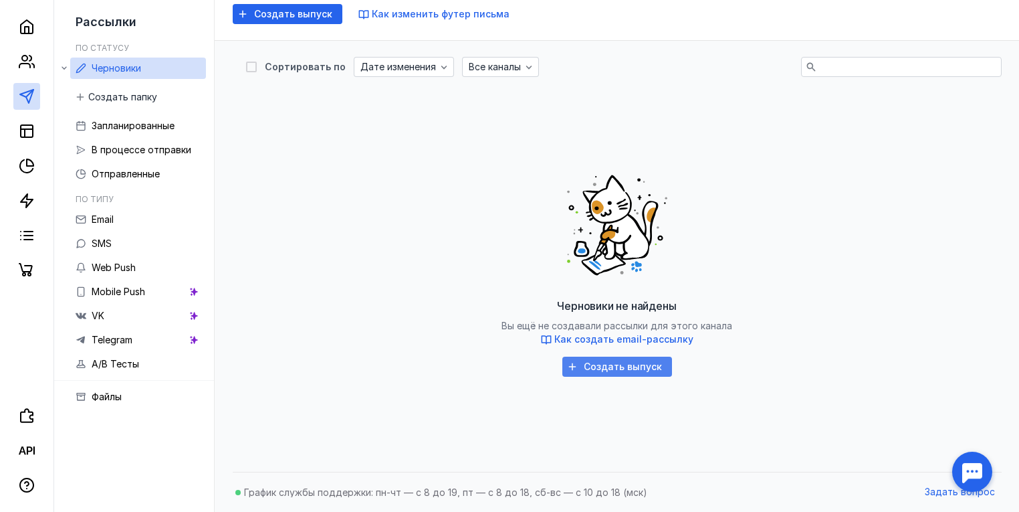
click at [637, 368] on span "Создать выпуск" at bounding box center [623, 366] width 78 height 11
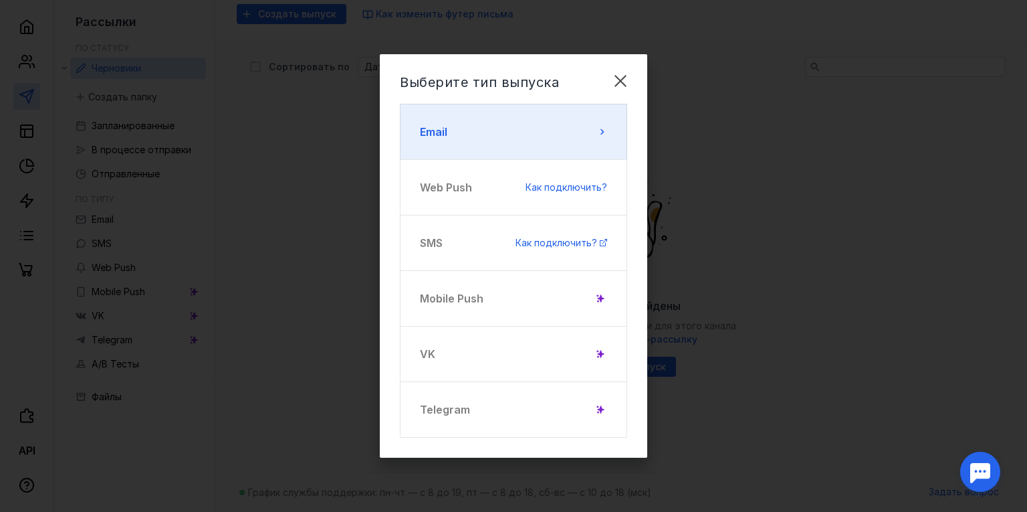
click at [491, 132] on button "Email" at bounding box center [513, 132] width 227 height 56
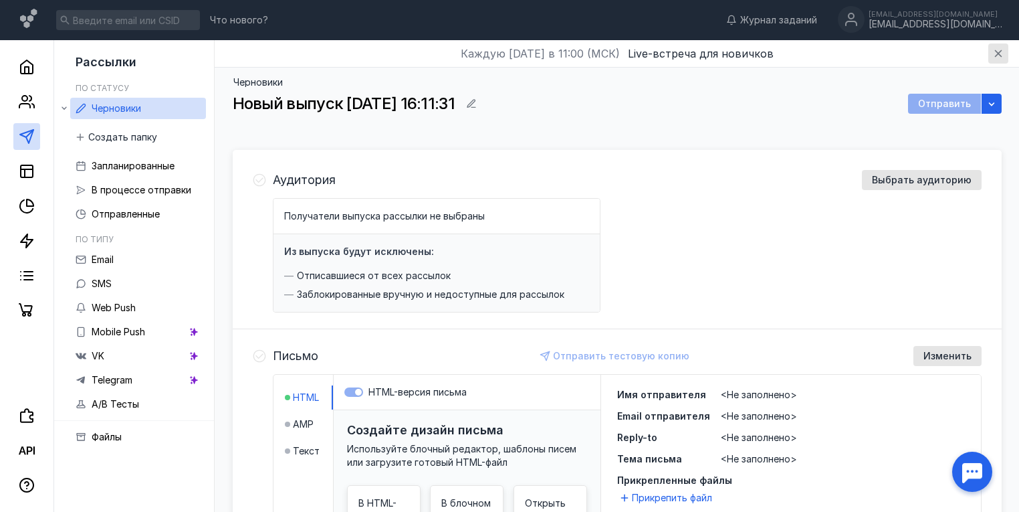
click at [994, 53] on icon "button" at bounding box center [998, 53] width 11 height 11
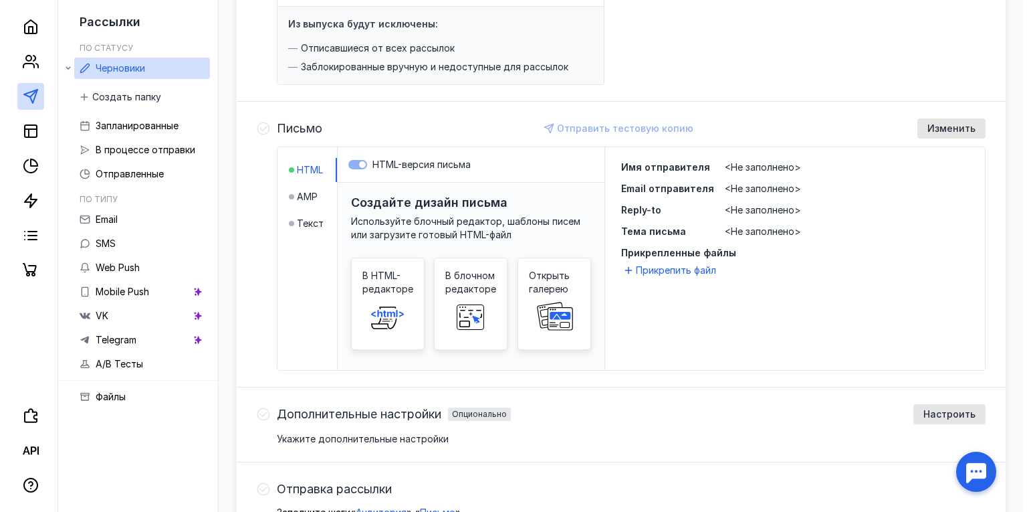
scroll to position [267, 0]
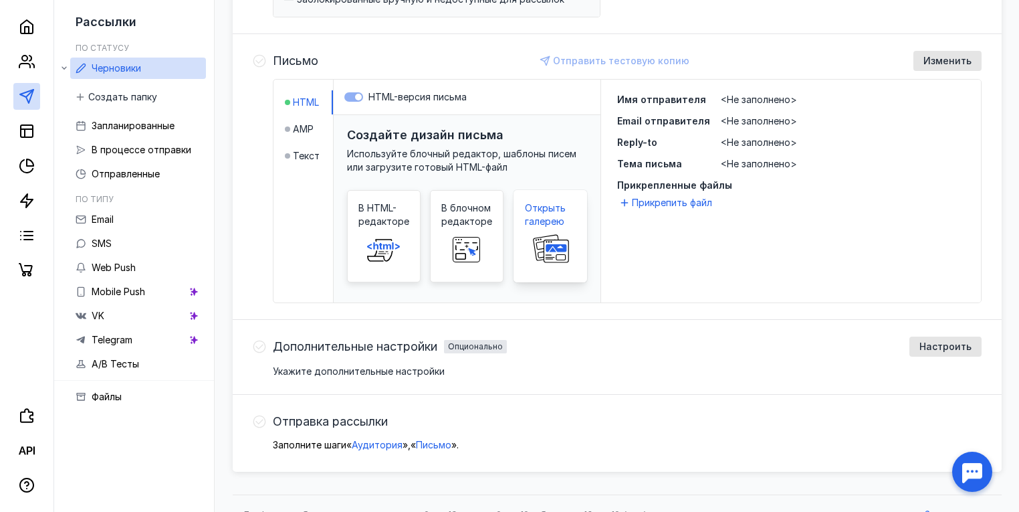
click at [556, 235] on rect at bounding box center [547, 247] width 28 height 26
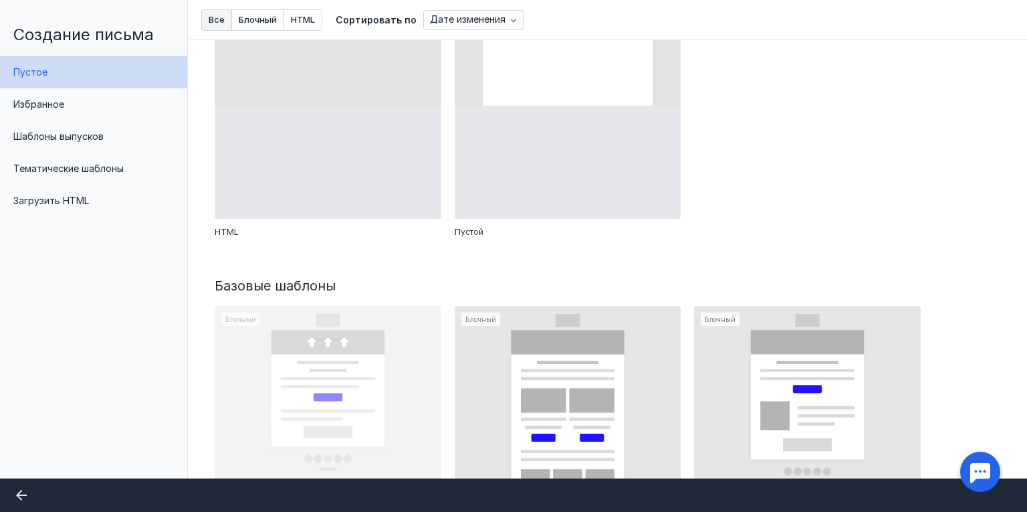
scroll to position [0, 0]
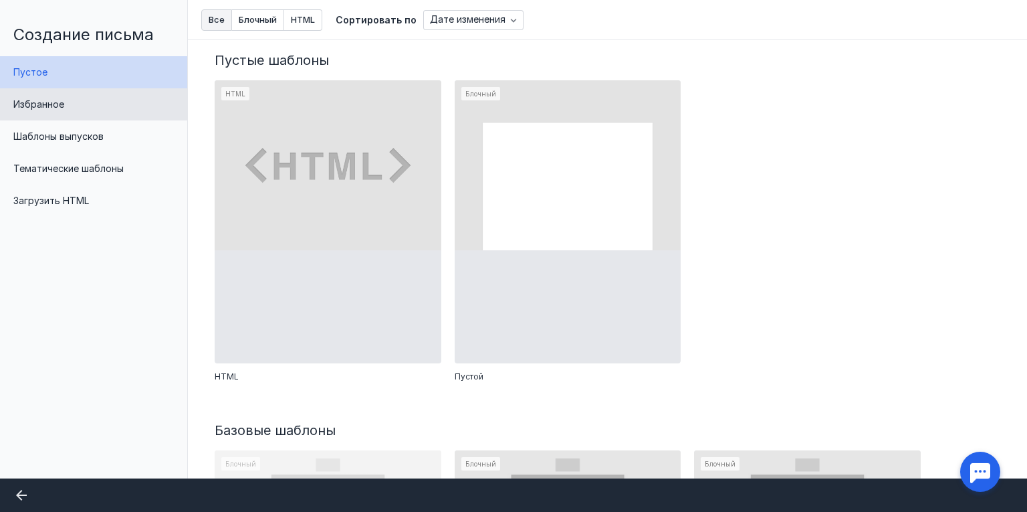
click at [58, 106] on span "Избранное" at bounding box center [38, 103] width 51 height 11
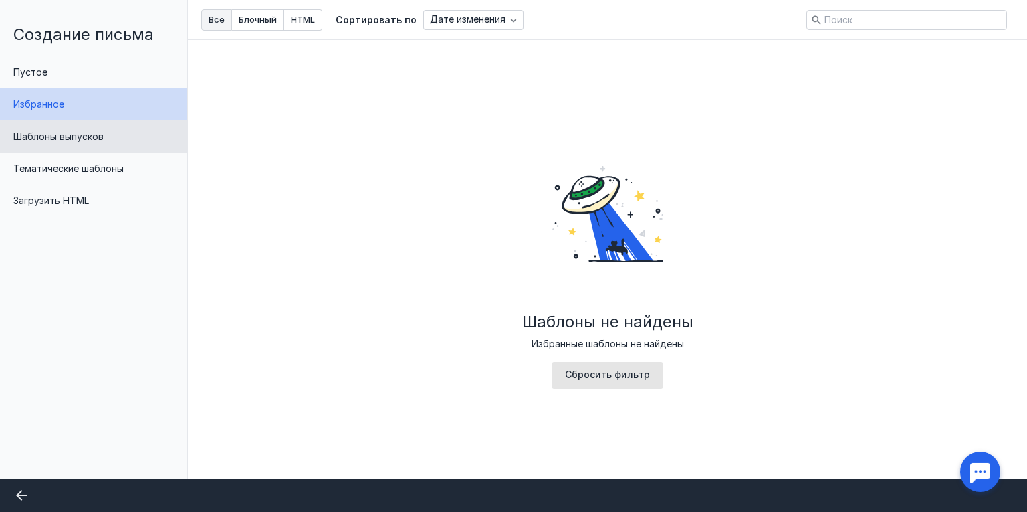
click at [61, 142] on div "Шаблоны выпусков" at bounding box center [93, 136] width 187 height 32
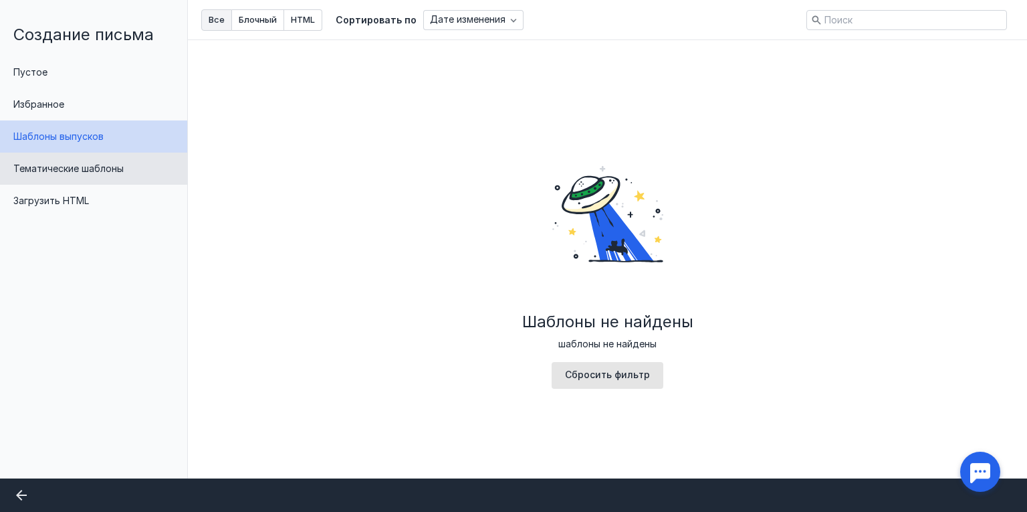
click at [62, 166] on span "Тематические шаблоны" at bounding box center [68, 167] width 110 height 11
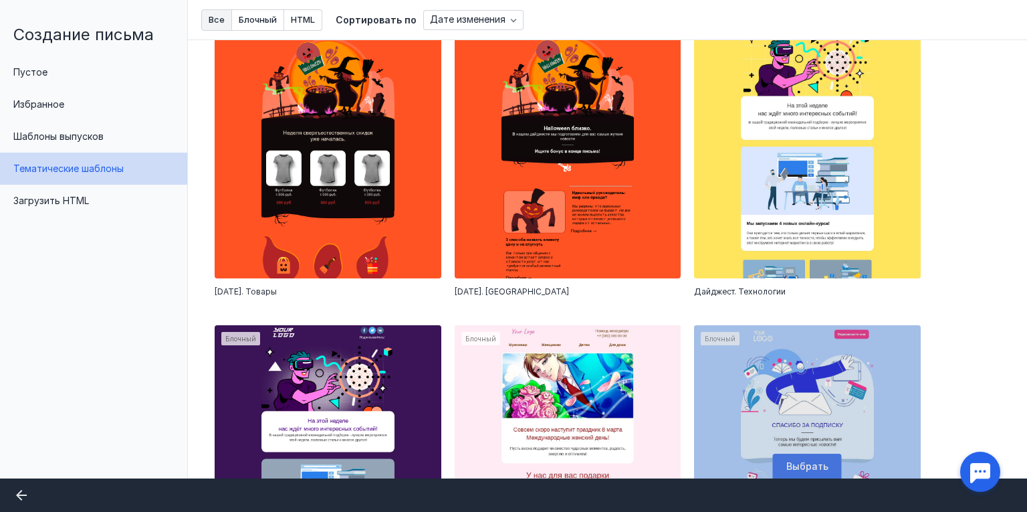
scroll to position [409, 0]
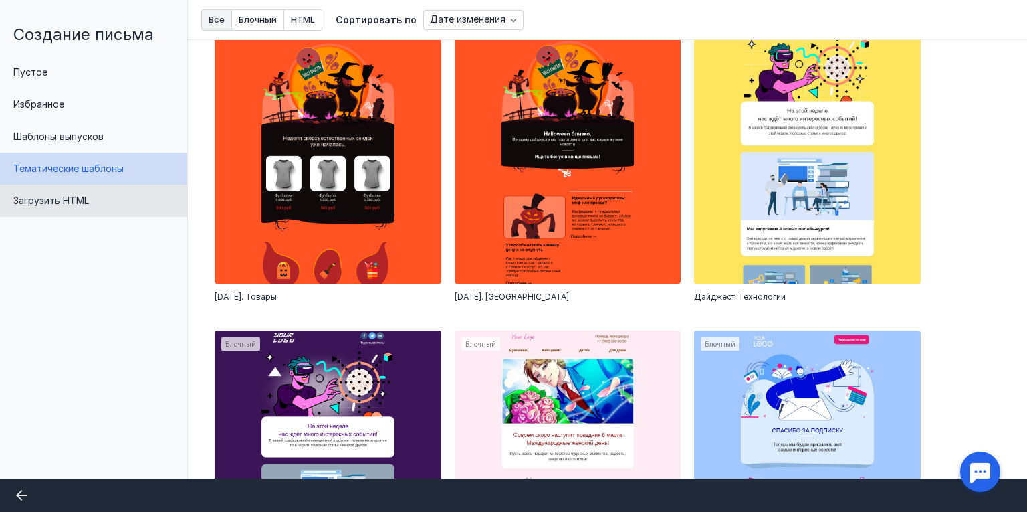
click at [61, 201] on span "Загрузить HTML" at bounding box center [51, 200] width 76 height 11
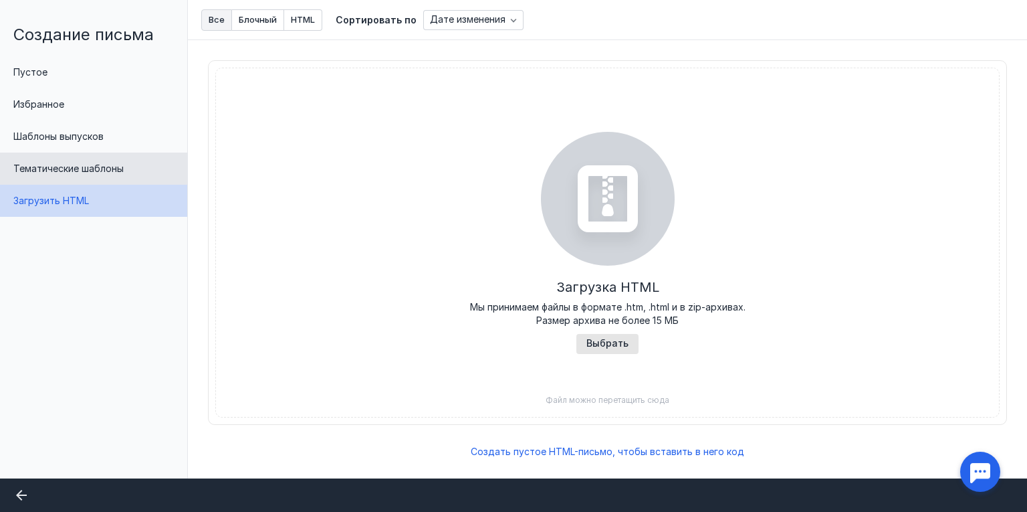
click at [72, 171] on span "Тематические шаблоны" at bounding box center [68, 167] width 110 height 11
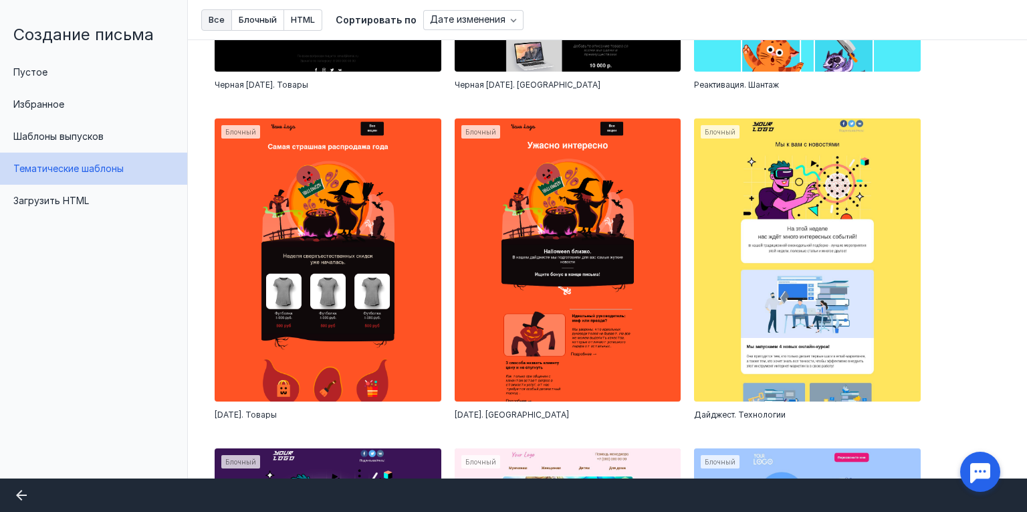
scroll to position [374, 0]
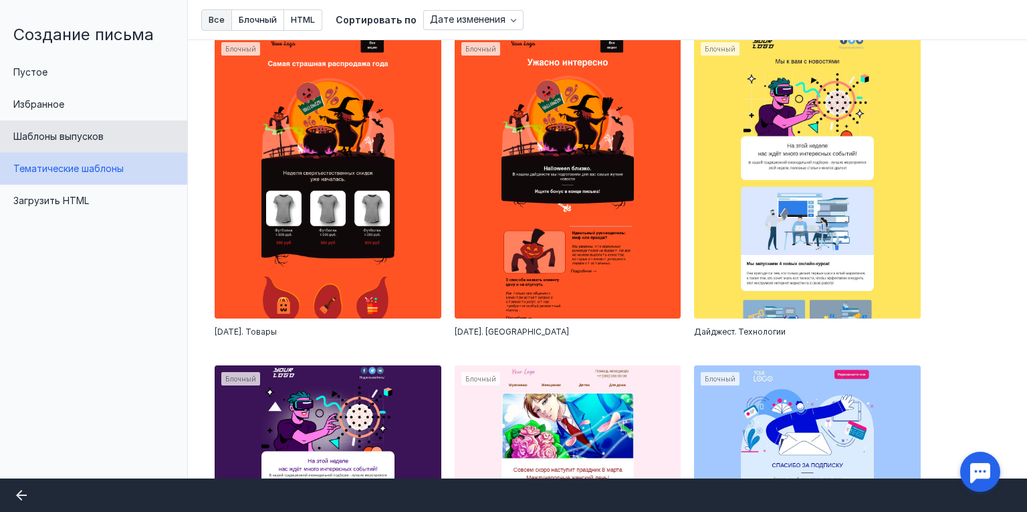
click at [56, 135] on span "Шаблоны выпусков" at bounding box center [58, 135] width 90 height 11
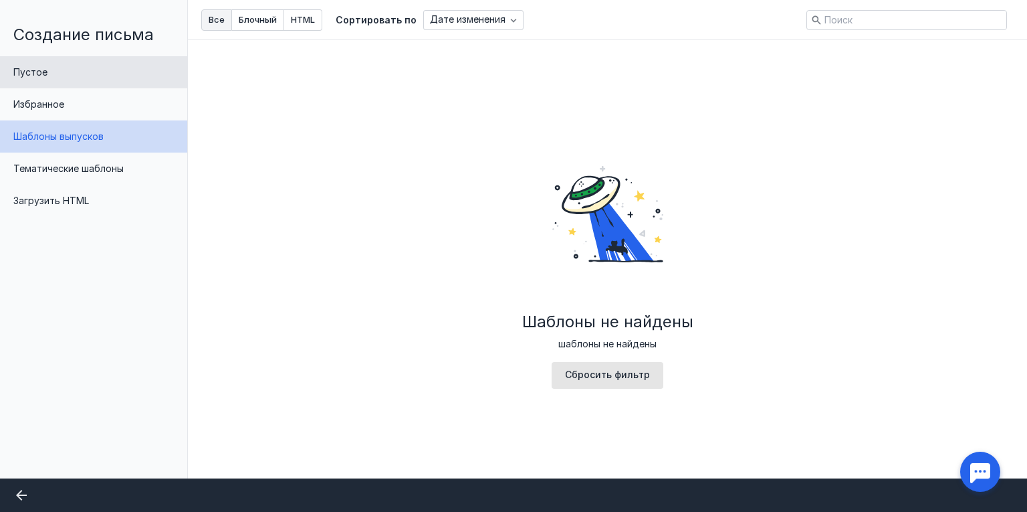
click at [48, 68] on div "Пустое" at bounding box center [93, 72] width 187 height 32
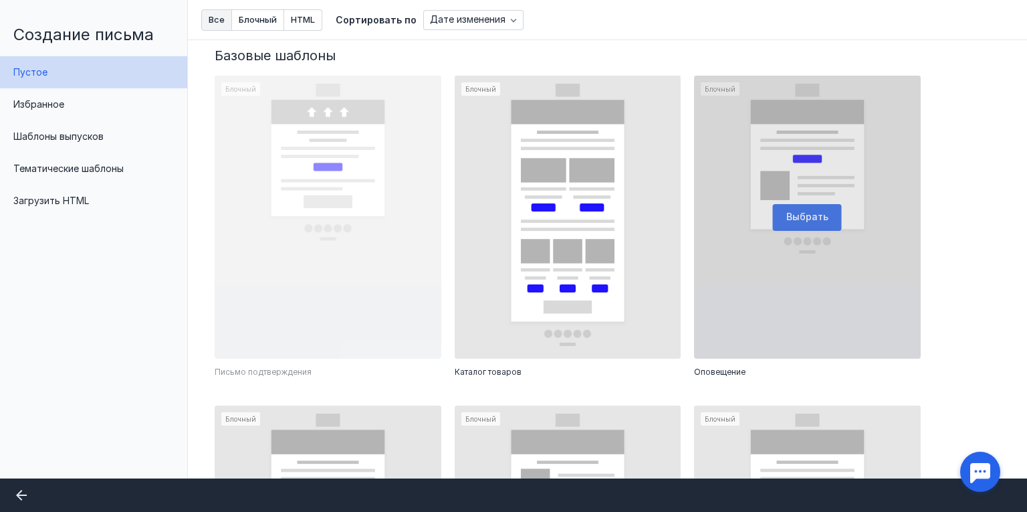
click at [808, 207] on div at bounding box center [807, 217] width 227 height 283
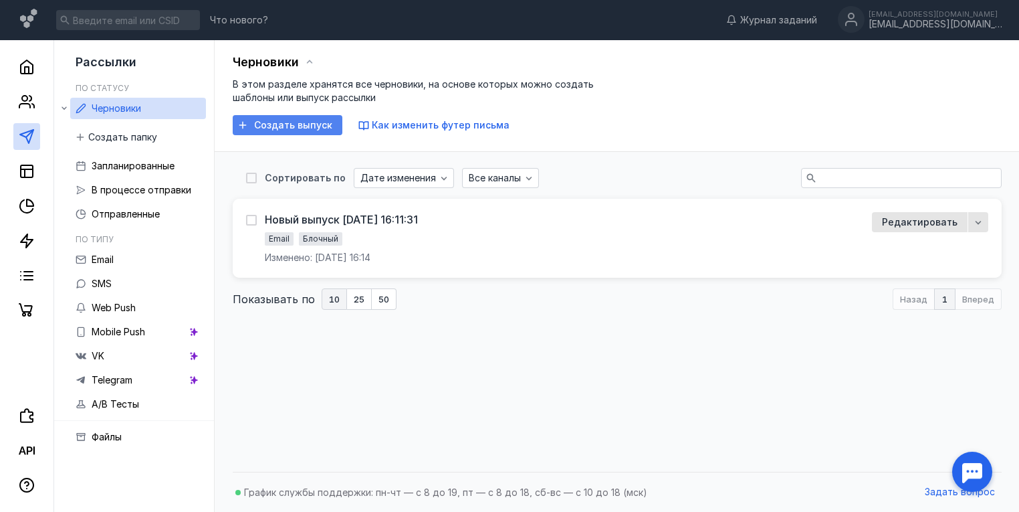
click at [282, 120] on span "Создать выпуск" at bounding box center [293, 125] width 78 height 11
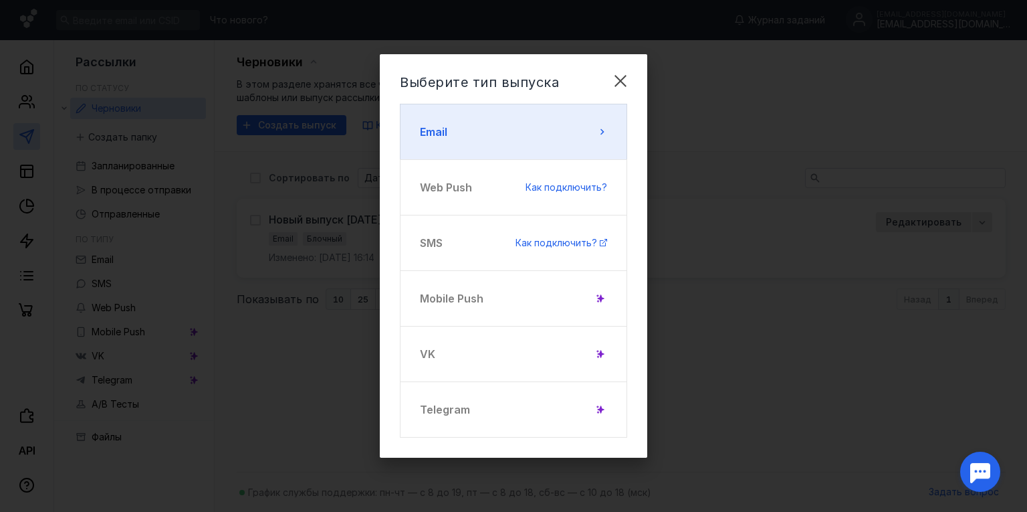
click at [467, 130] on button "Email" at bounding box center [513, 132] width 227 height 56
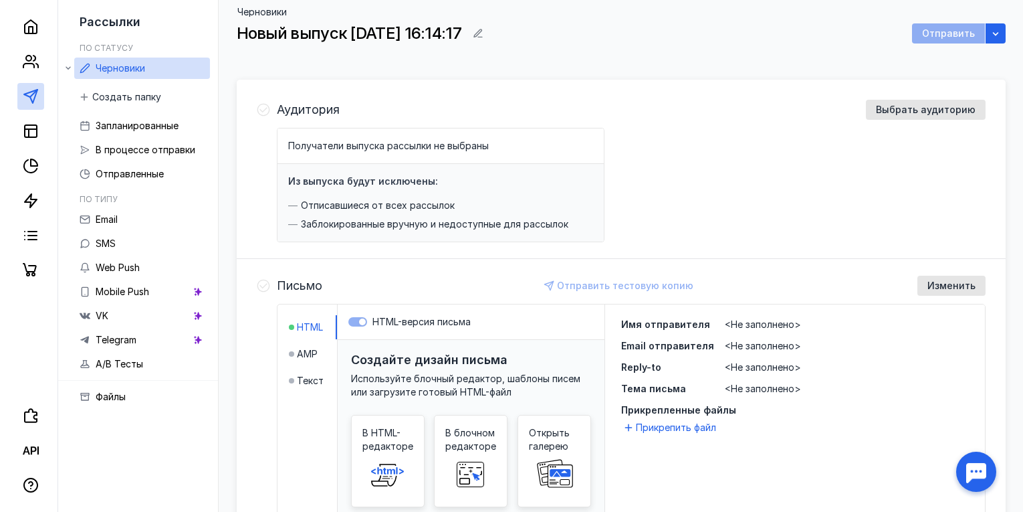
scroll to position [107, 0]
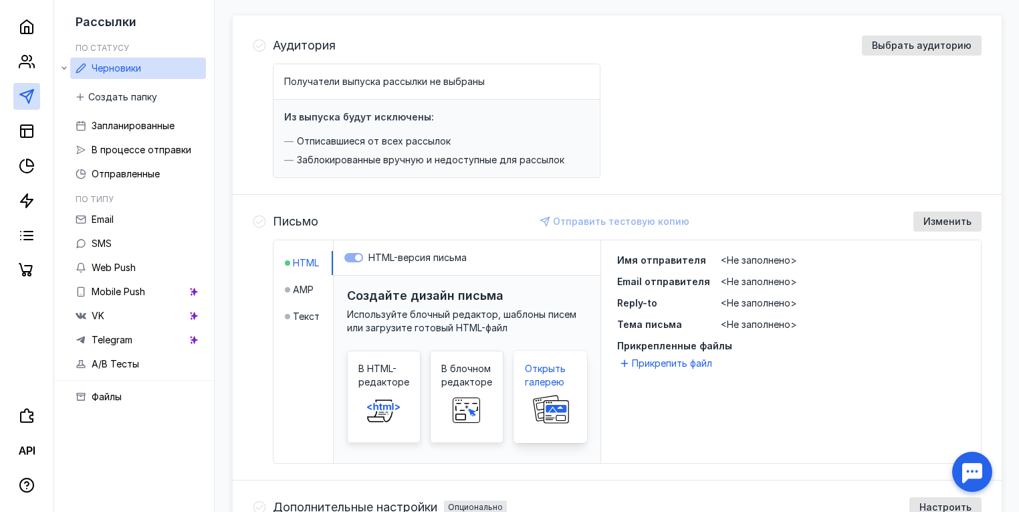
click at [547, 367] on span "Открыть галерею" at bounding box center [550, 375] width 51 height 27
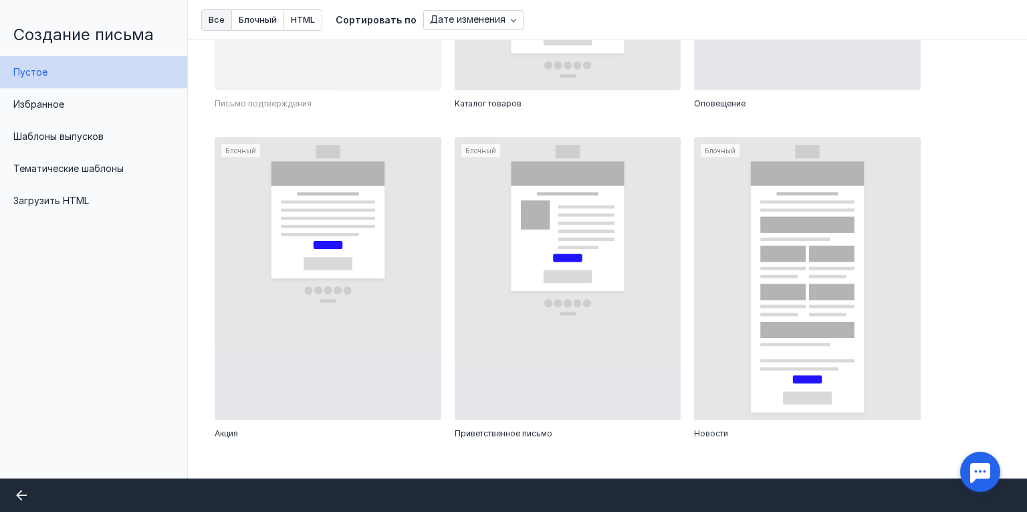
scroll to position [642, 0]
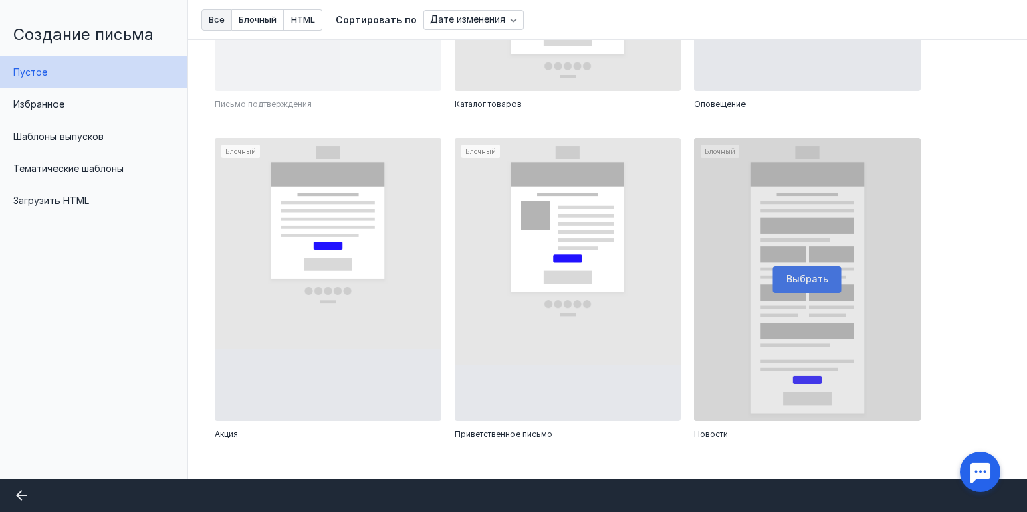
click at [797, 269] on div at bounding box center [807, 279] width 227 height 283
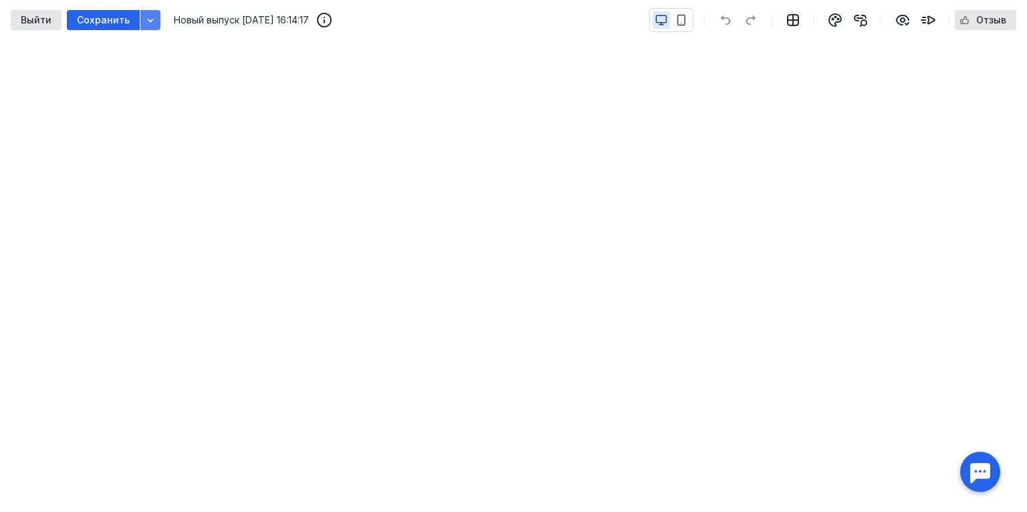
click at [147, 21] on icon "button" at bounding box center [150, 20] width 11 height 11
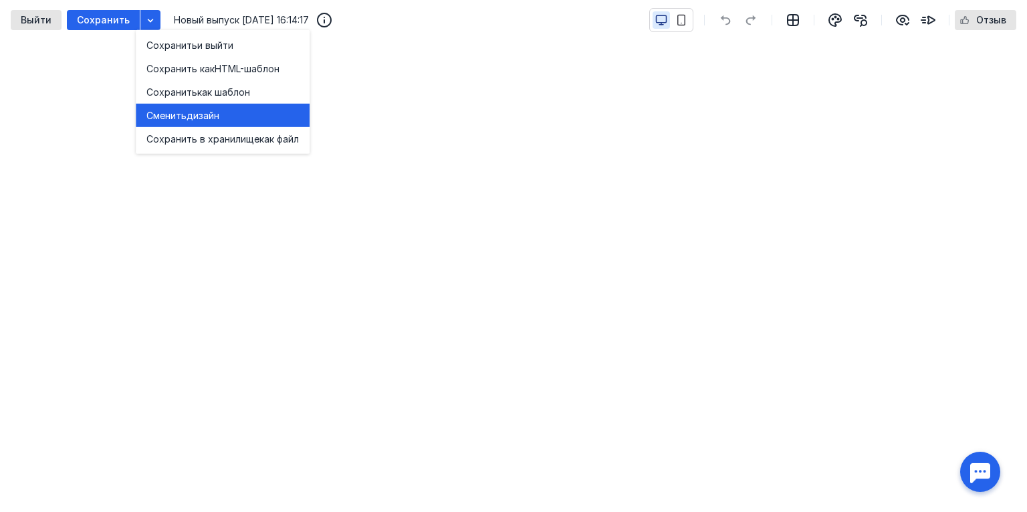
click at [195, 114] on span "дизайн" at bounding box center [203, 114] width 33 height 13
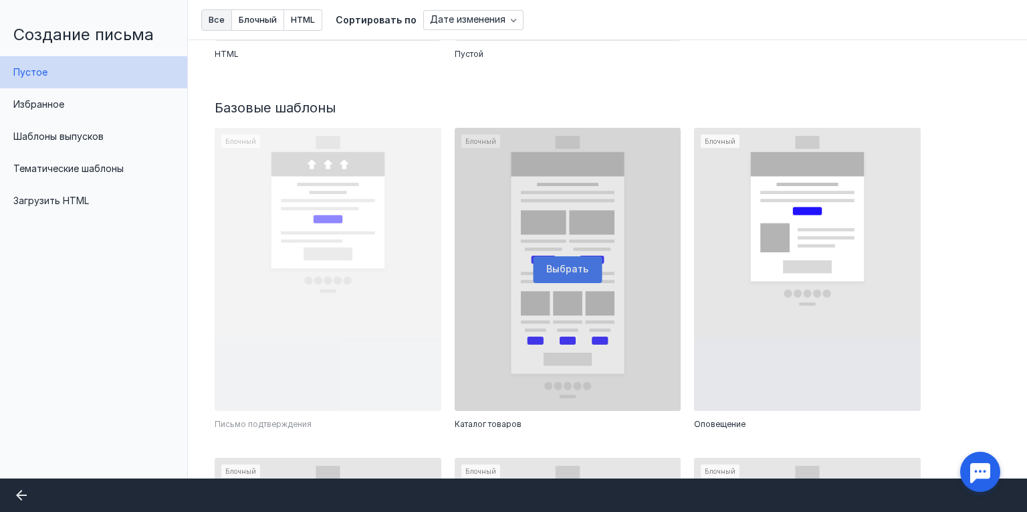
scroll to position [321, 0]
click at [556, 264] on div at bounding box center [568, 270] width 227 height 283
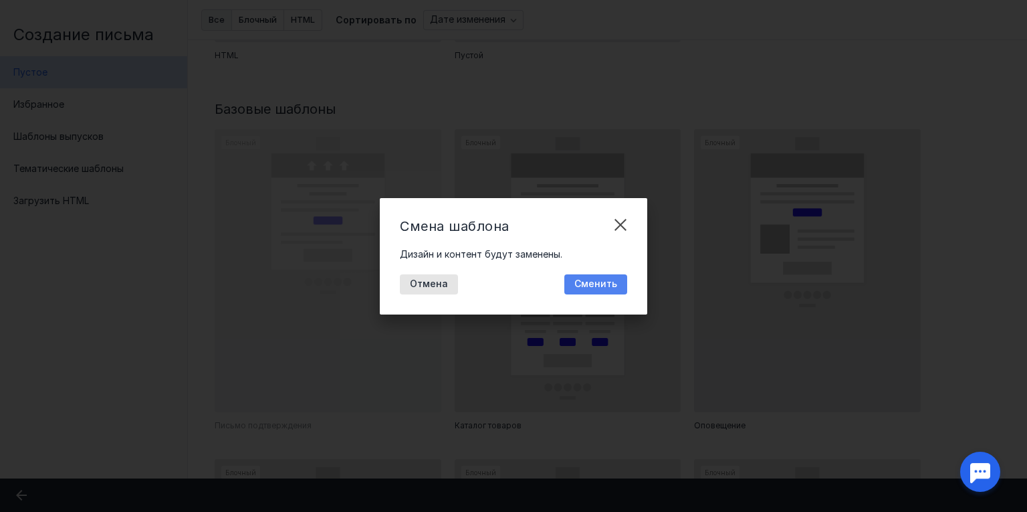
click at [600, 282] on span "Сменить" at bounding box center [595, 283] width 43 height 11
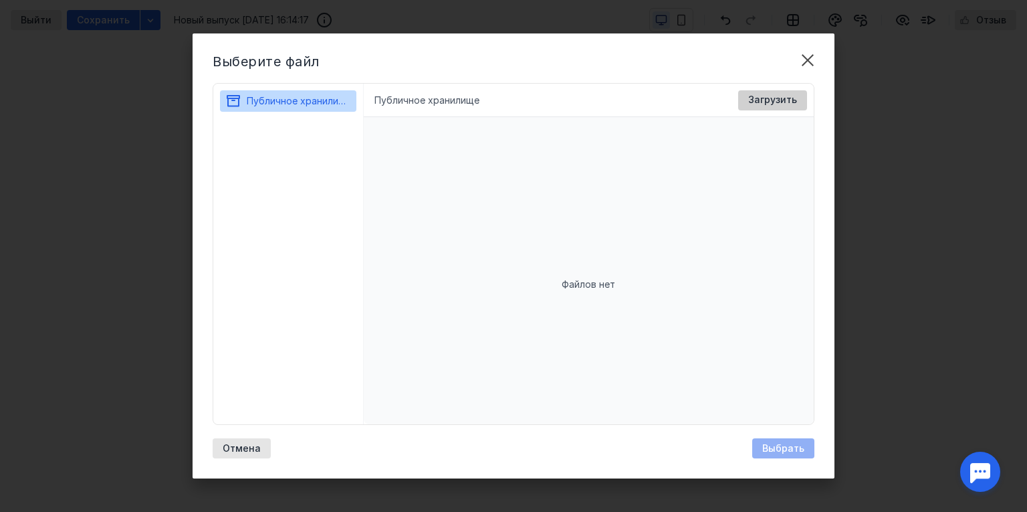
click at [785, 98] on span "Загрузить" at bounding box center [772, 99] width 49 height 11
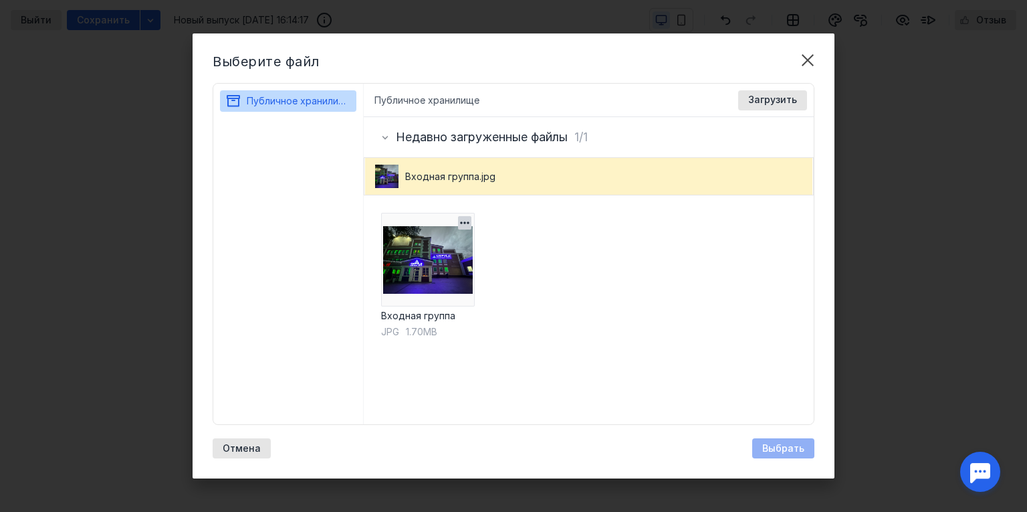
click at [429, 259] on img at bounding box center [428, 260] width 94 height 94
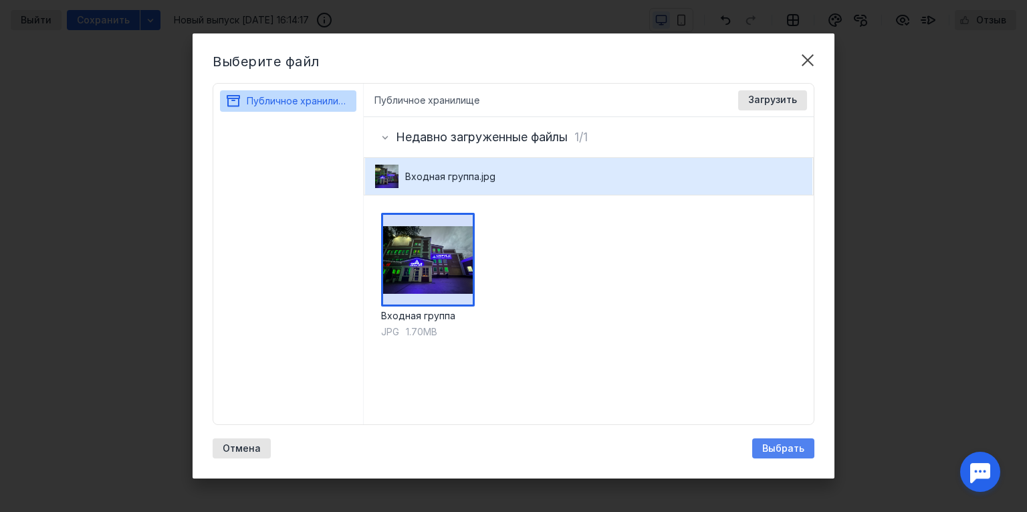
click at [786, 447] on span "Выбрать" at bounding box center [783, 448] width 42 height 11
